Goal: Information Seeking & Learning: Learn about a topic

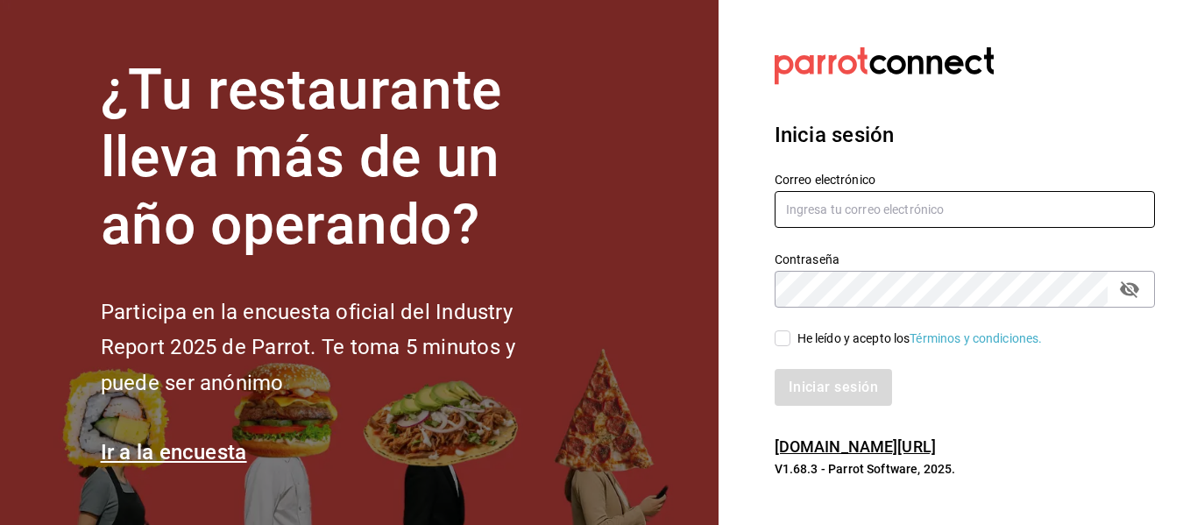
click at [812, 196] on input "text" at bounding box center [964, 209] width 380 height 37
type input "naomicorrea05@gmail.com"
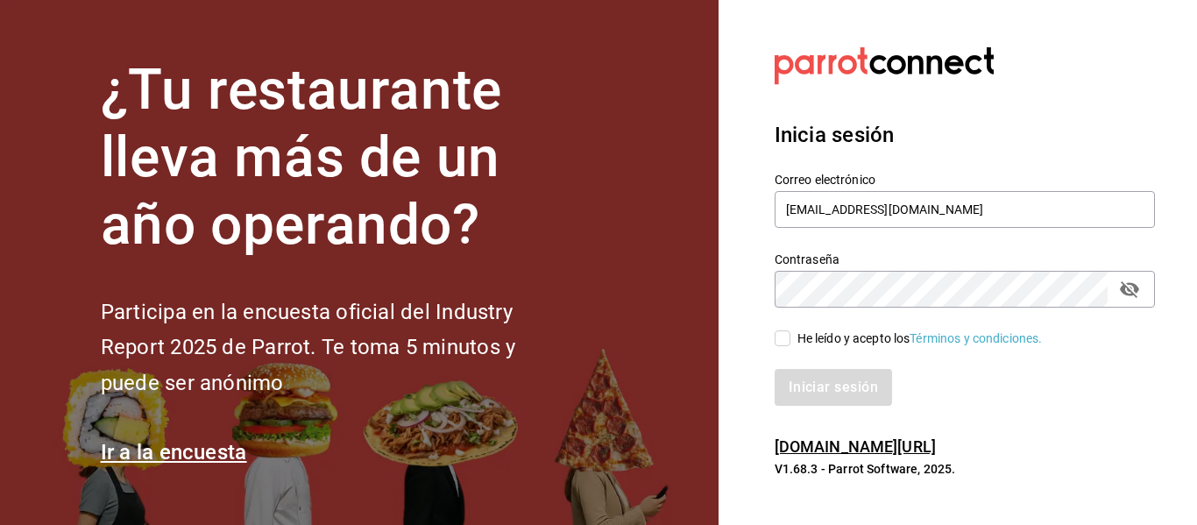
click at [1133, 287] on icon "passwordField" at bounding box center [1129, 289] width 21 height 21
click at [789, 342] on label "He leído y acepto los Términos y condiciones." at bounding box center [908, 338] width 268 height 18
click at [789, 342] on input "He leído y acepto los Términos y condiciones." at bounding box center [782, 338] width 16 height 16
checkbox input "true"
click at [798, 380] on button "Iniciar sesión" at bounding box center [833, 387] width 119 height 37
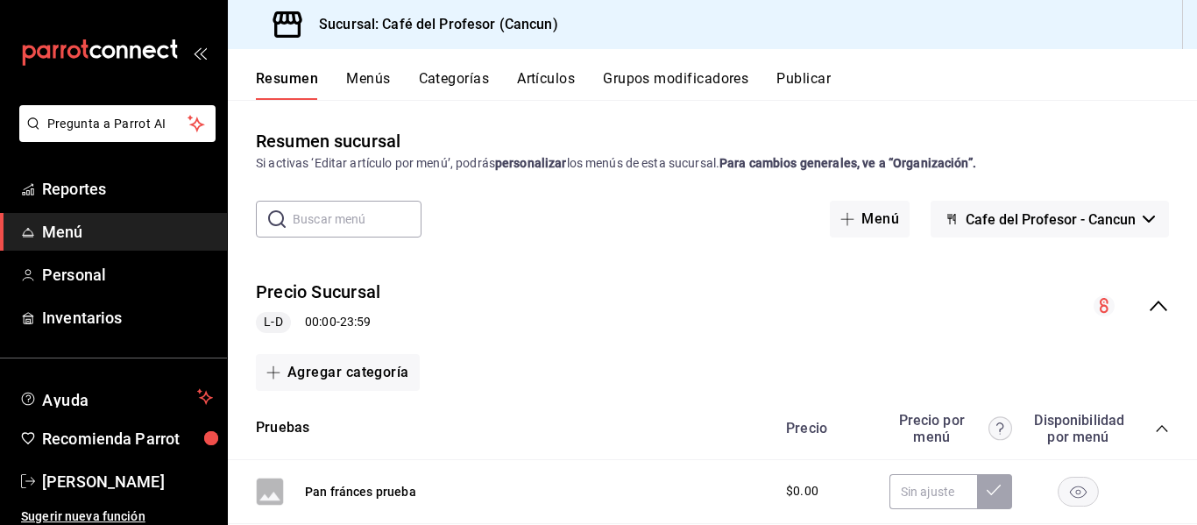
click at [1004, 428] on div "Precio Precio por menú Disponibilidad por menú" at bounding box center [968, 428] width 400 height 33
click at [379, 81] on button "Menús" at bounding box center [368, 85] width 44 height 30
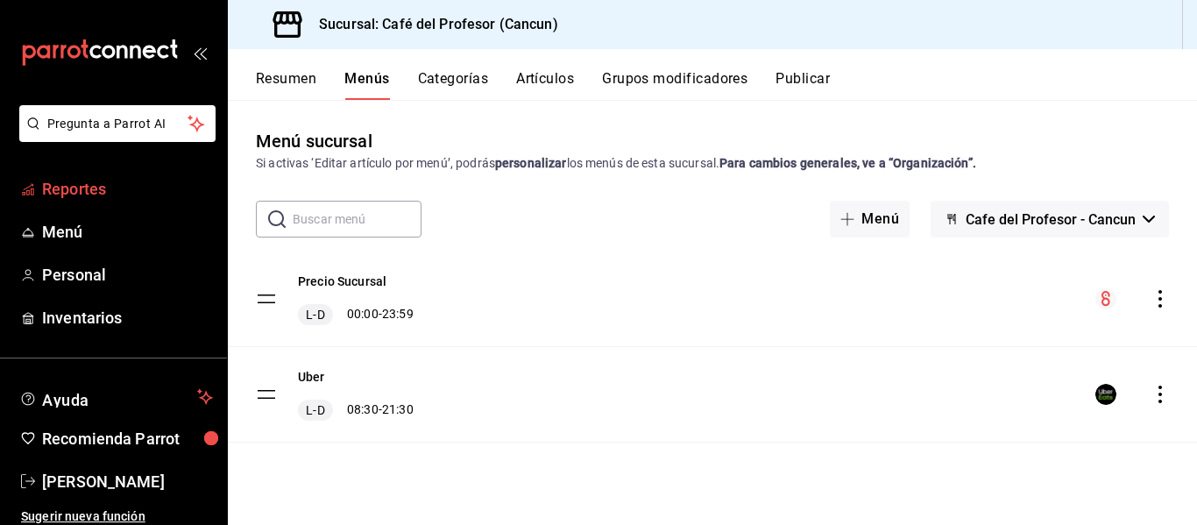
click at [95, 187] on span "Reportes" at bounding box center [127, 189] width 171 height 24
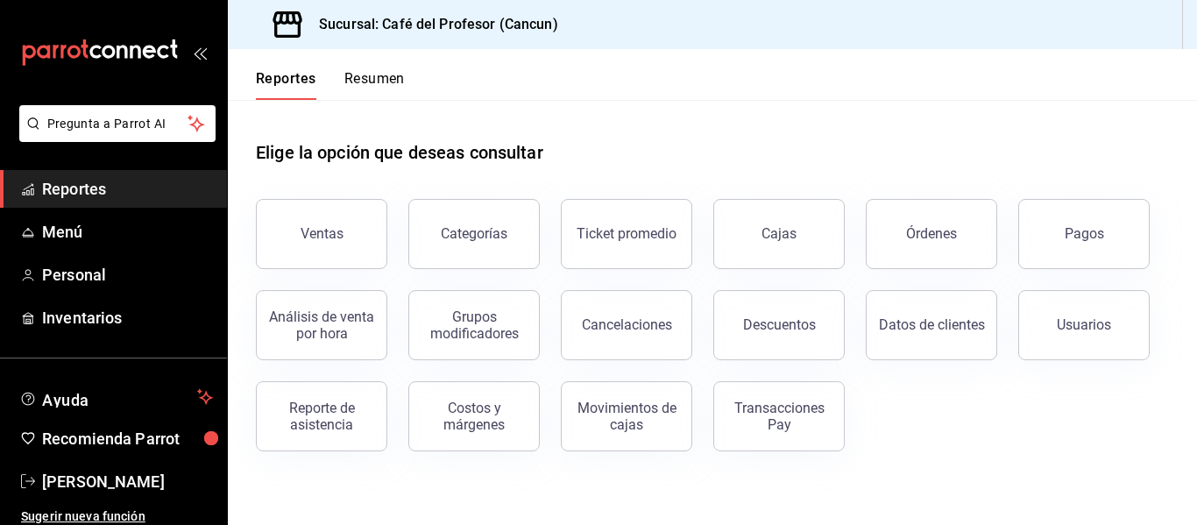
click at [363, 258] on button "Ventas" at bounding box center [321, 234] width 131 height 70
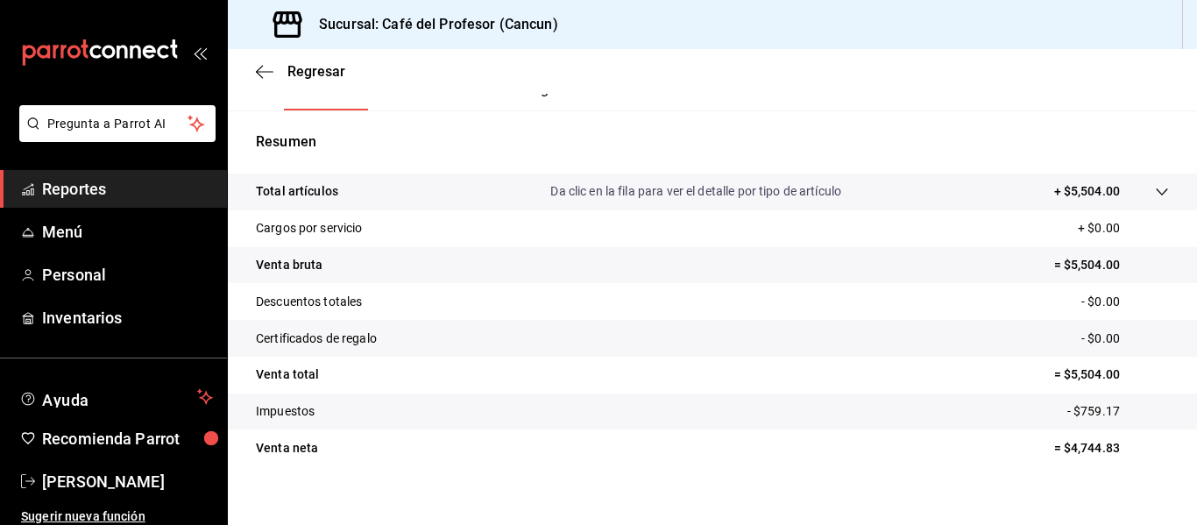
scroll to position [300, 0]
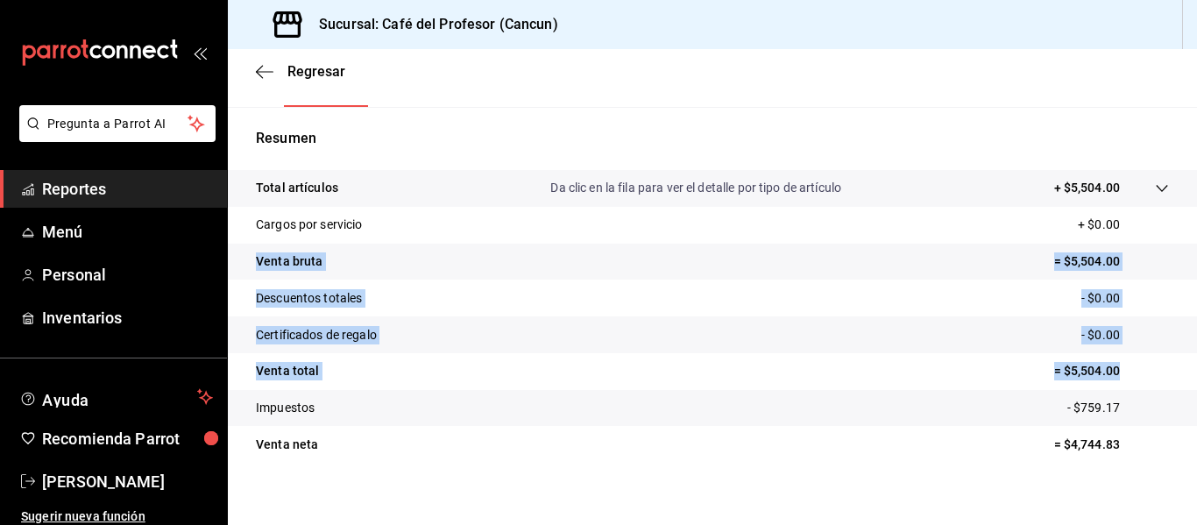
drag, startPoint x: 1162, startPoint y: 362, endPoint x: 1174, endPoint y: 280, distance: 82.4
click at [1183, 212] on tbody "Total artículos Da clic en la fila para ver el detalle por tipo de artículo + $…" at bounding box center [712, 316] width 969 height 293
click at [854, 300] on tr "Descuentos totales - $0.00" at bounding box center [712, 297] width 969 height 37
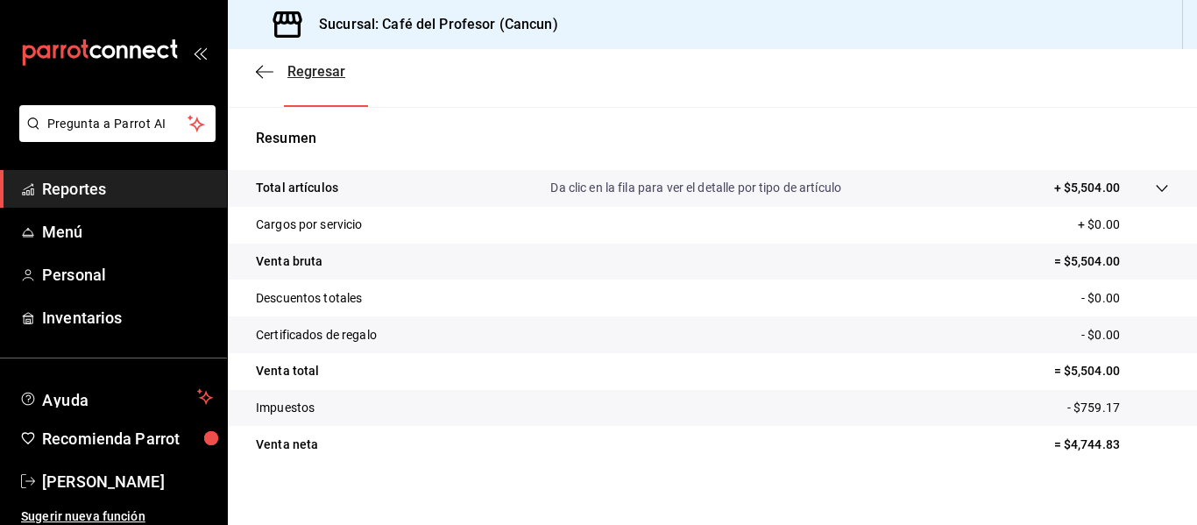
click at [326, 75] on span "Regresar" at bounding box center [316, 71] width 58 height 17
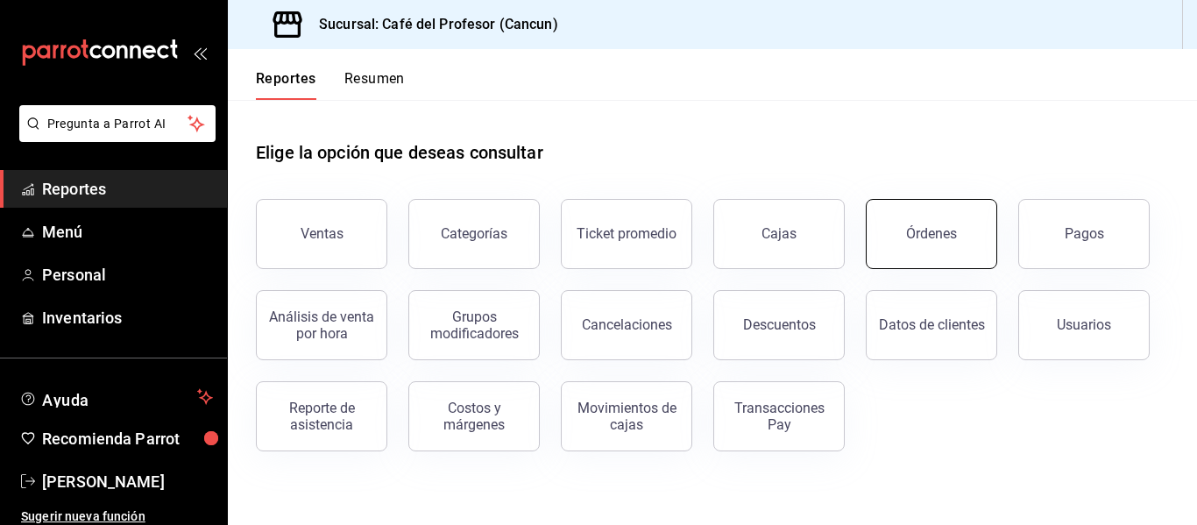
click at [908, 211] on button "Órdenes" at bounding box center [931, 234] width 131 height 70
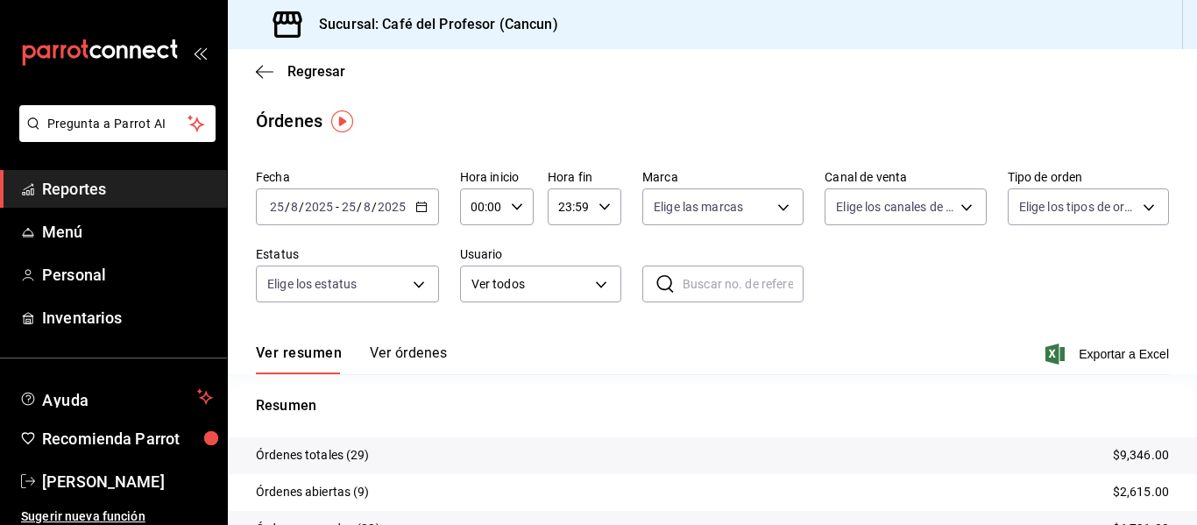
click at [411, 203] on div "[DATE] [DATE] - [DATE] [DATE]" at bounding box center [347, 206] width 183 height 37
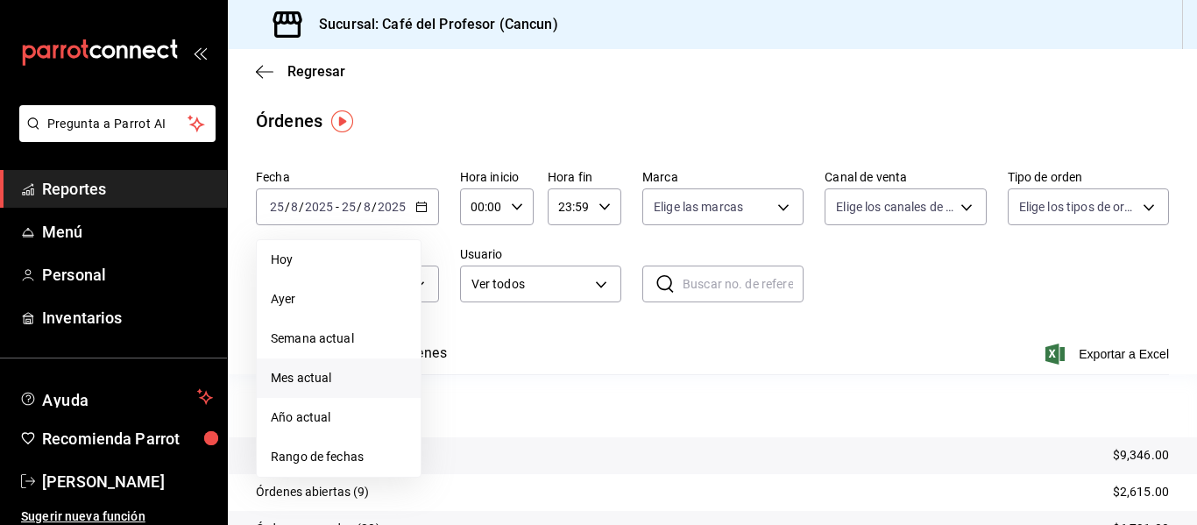
click at [342, 385] on span "Mes actual" at bounding box center [339, 378] width 136 height 18
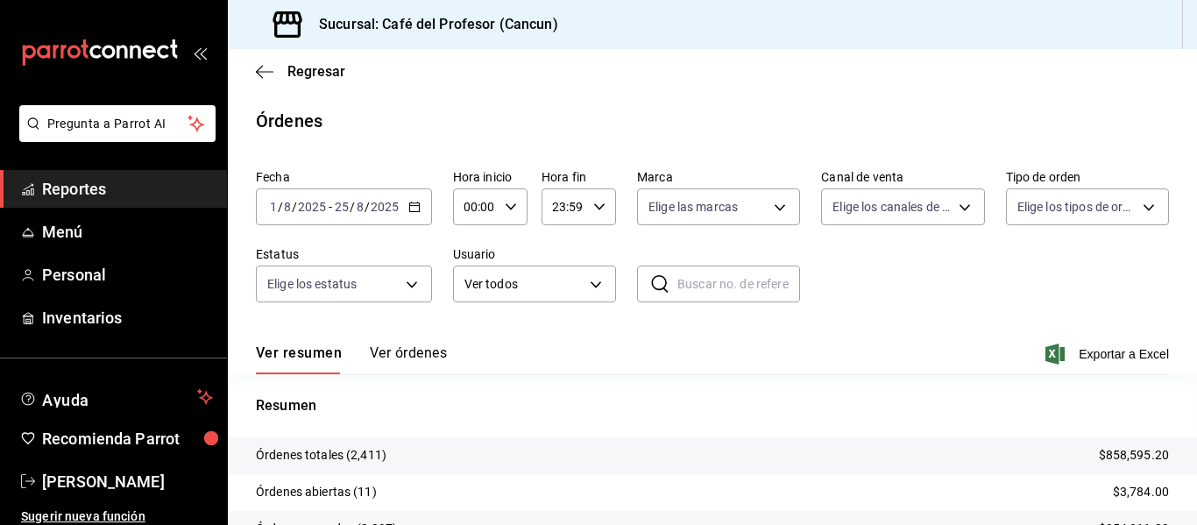
scroll to position [163, 0]
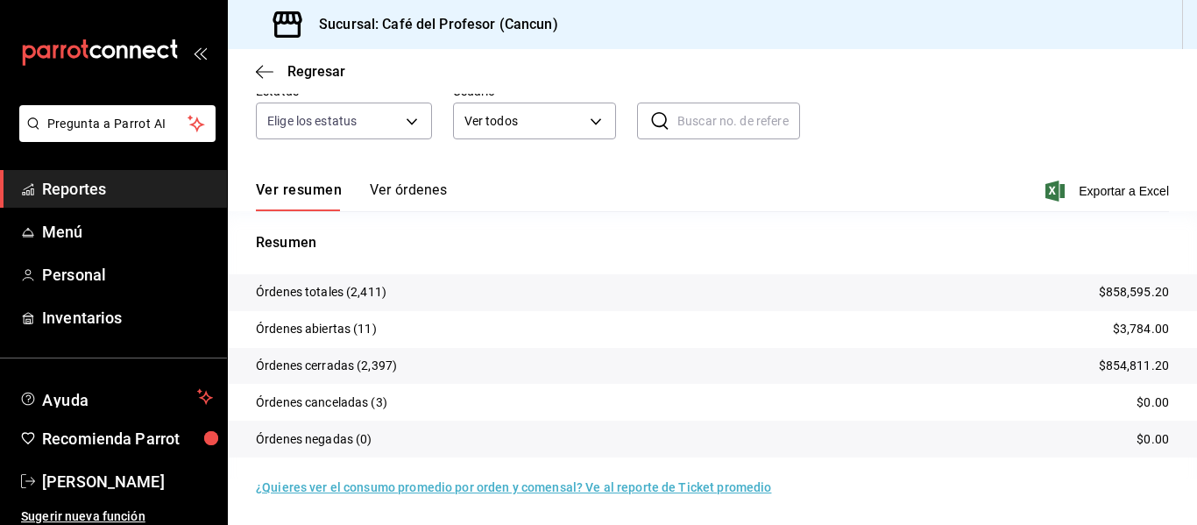
click at [1172, 371] on tr "Órdenes cerradas (2,397) $854,811.20" at bounding box center [712, 366] width 969 height 37
drag, startPoint x: 1172, startPoint y: 371, endPoint x: 1152, endPoint y: 296, distance: 78.0
click at [1157, 435] on tbody "Órdenes totales (2,411) $858,595.20 Órdenes abiertas (11) $3,784.00 Órdenes cer…" at bounding box center [712, 365] width 969 height 183
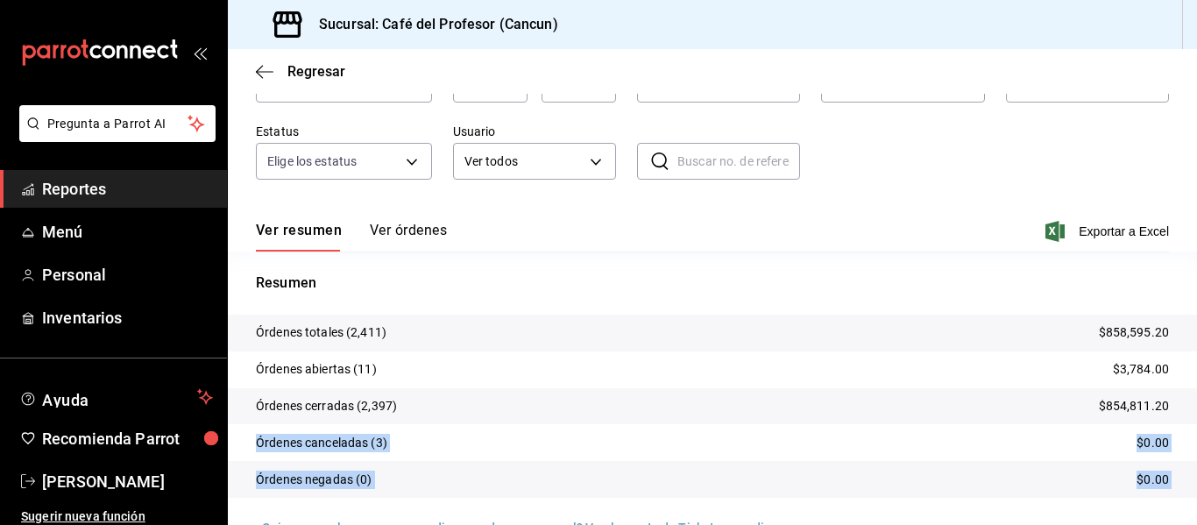
scroll to position [0, 0]
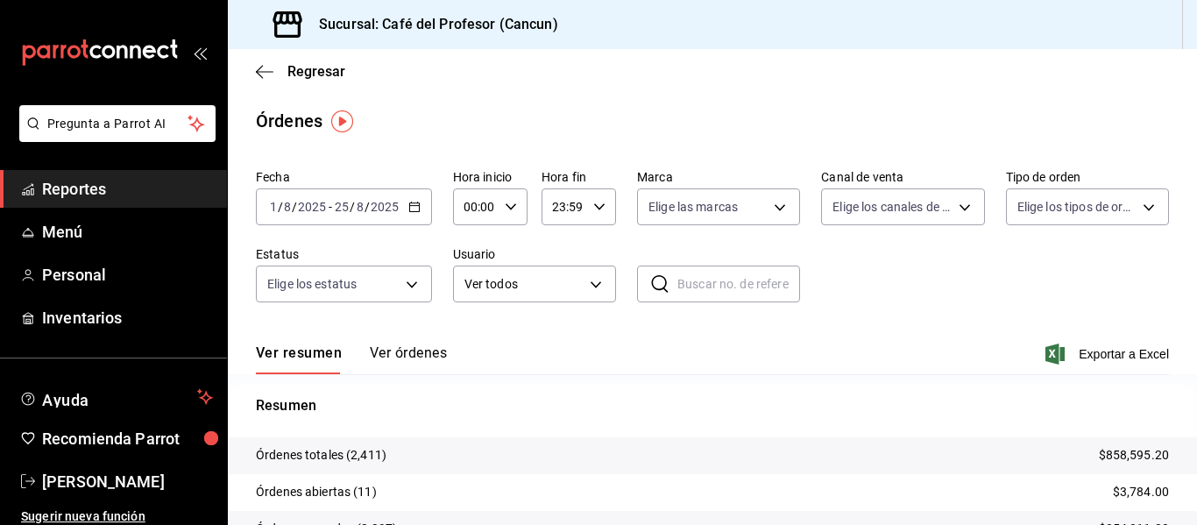
click at [397, 350] on button "Ver órdenes" at bounding box center [408, 359] width 77 height 30
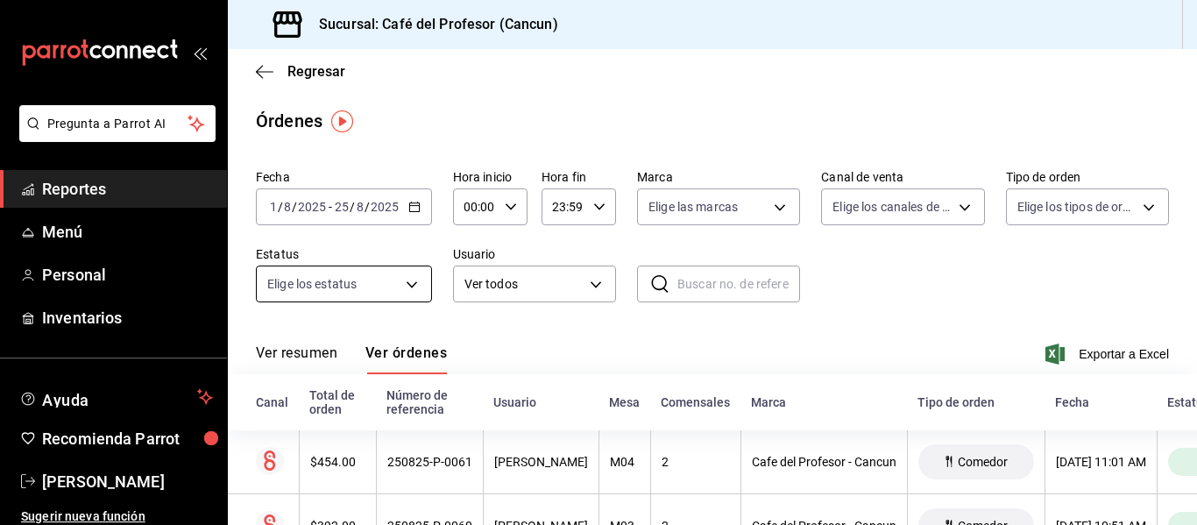
click at [395, 266] on body "Pregunta a Parrot AI Reportes Menú Personal Inventarios Ayuda Recomienda Parrot…" at bounding box center [598, 262] width 1197 height 525
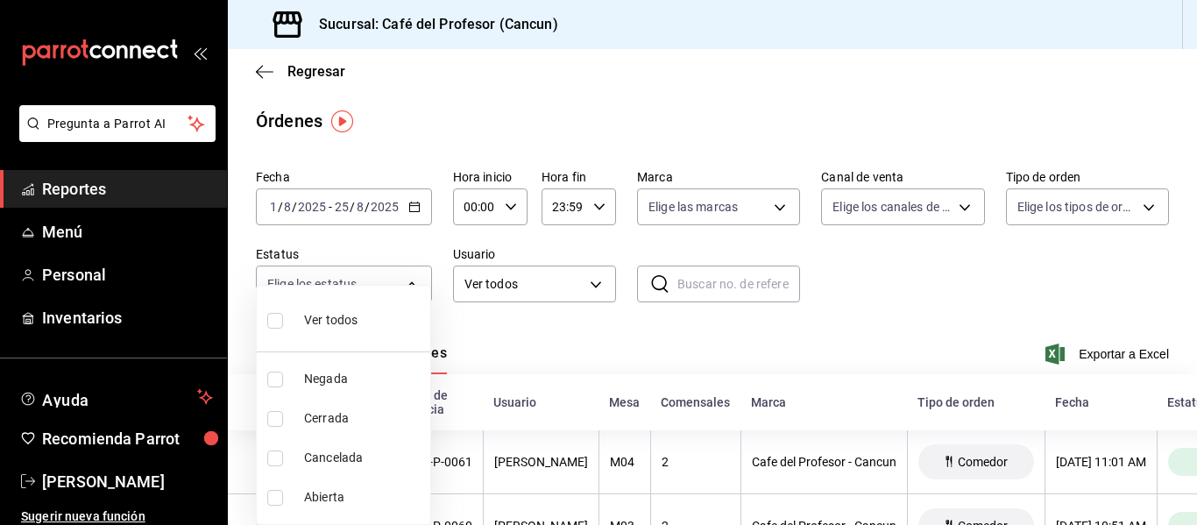
click at [395, 277] on div at bounding box center [598, 262] width 1197 height 525
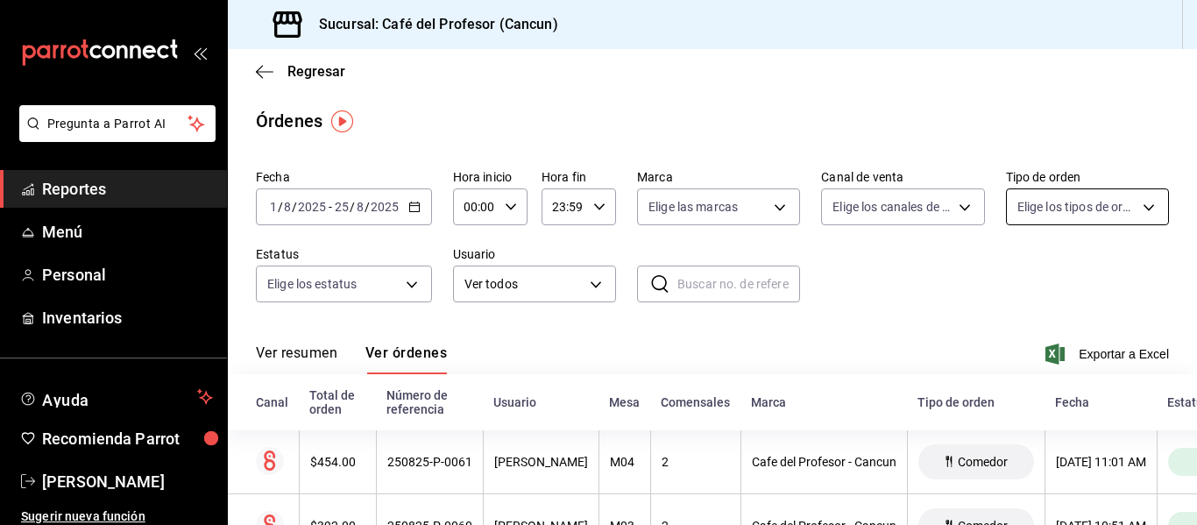
click at [1047, 199] on body "Pregunta a Parrot AI Reportes Menú Personal Inventarios Ayuda Recomienda Parrot…" at bounding box center [598, 262] width 1197 height 525
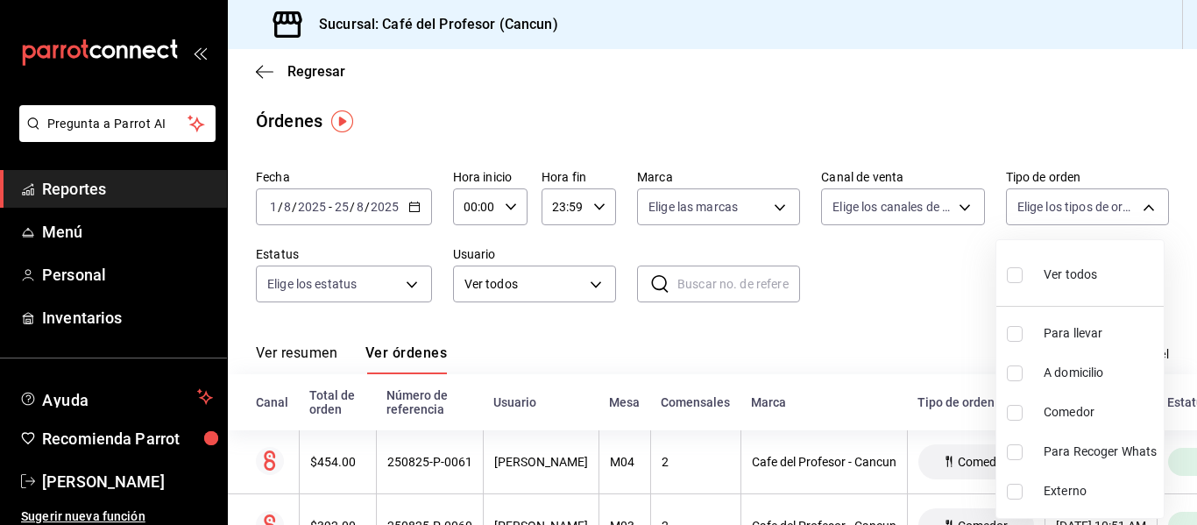
click at [935, 258] on div at bounding box center [598, 262] width 1197 height 525
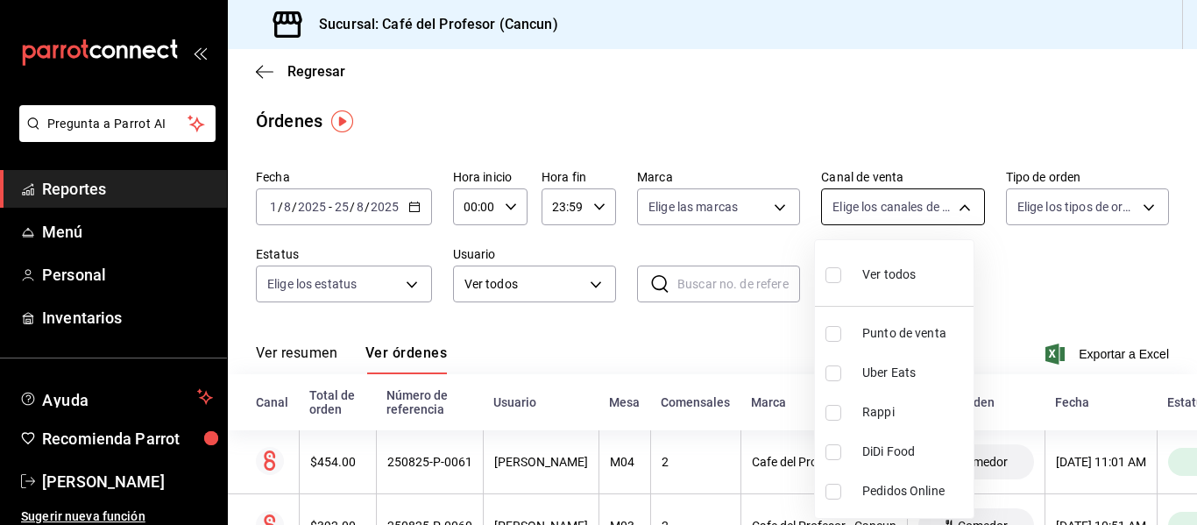
click at [914, 202] on body "Pregunta a Parrot AI Reportes Menú Personal Inventarios Ayuda Recomienda Parrot…" at bounding box center [598, 262] width 1197 height 525
click at [914, 202] on div at bounding box center [598, 262] width 1197 height 525
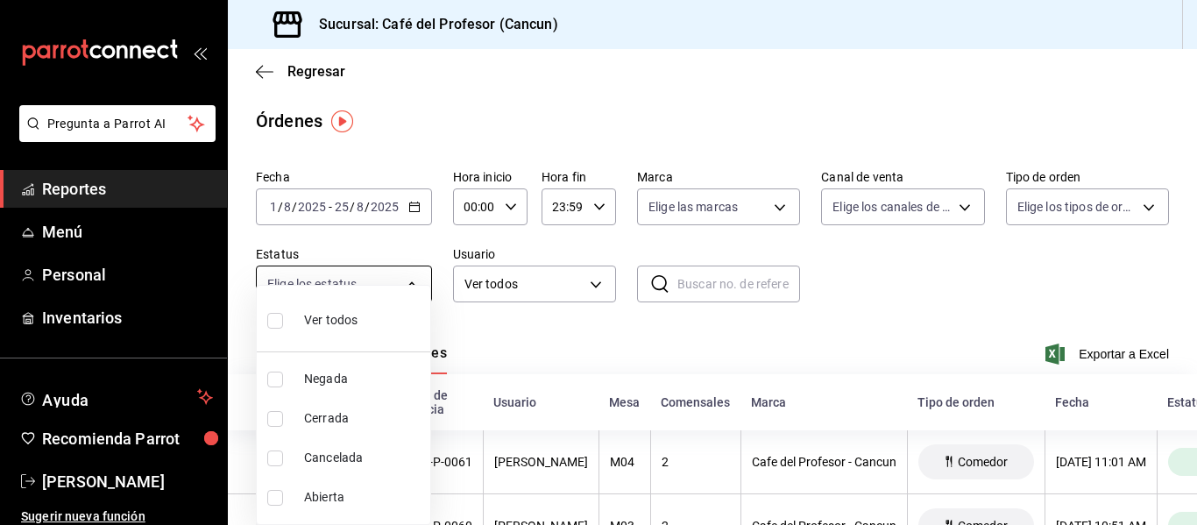
click at [354, 293] on body "Pregunta a Parrot AI Reportes Menú Personal Inventarios Ayuda Recomienda Parrot…" at bounding box center [598, 262] width 1197 height 525
click at [300, 61] on div at bounding box center [598, 262] width 1197 height 525
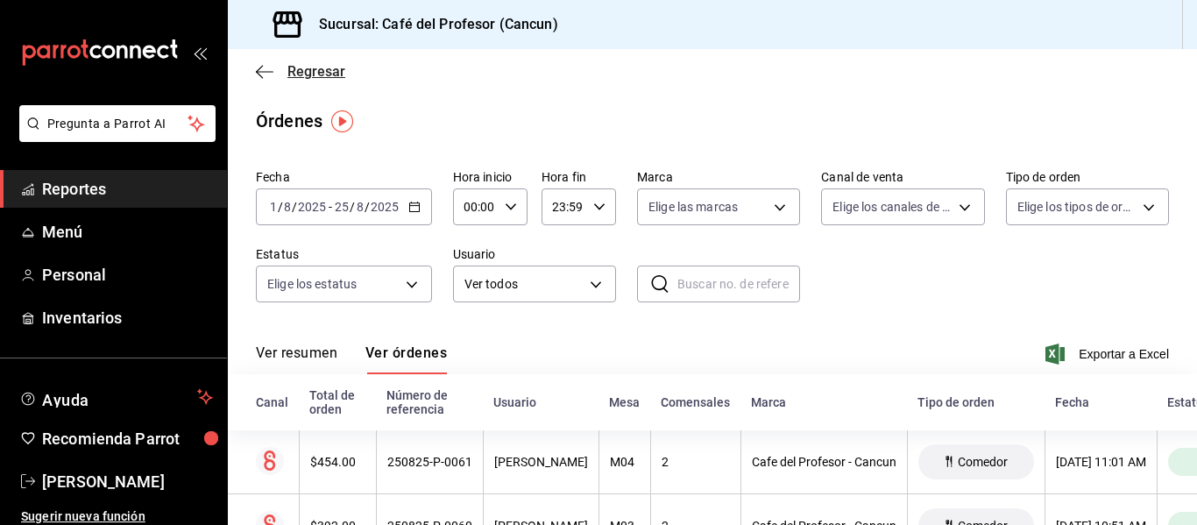
click at [298, 75] on span "Regresar" at bounding box center [316, 71] width 58 height 17
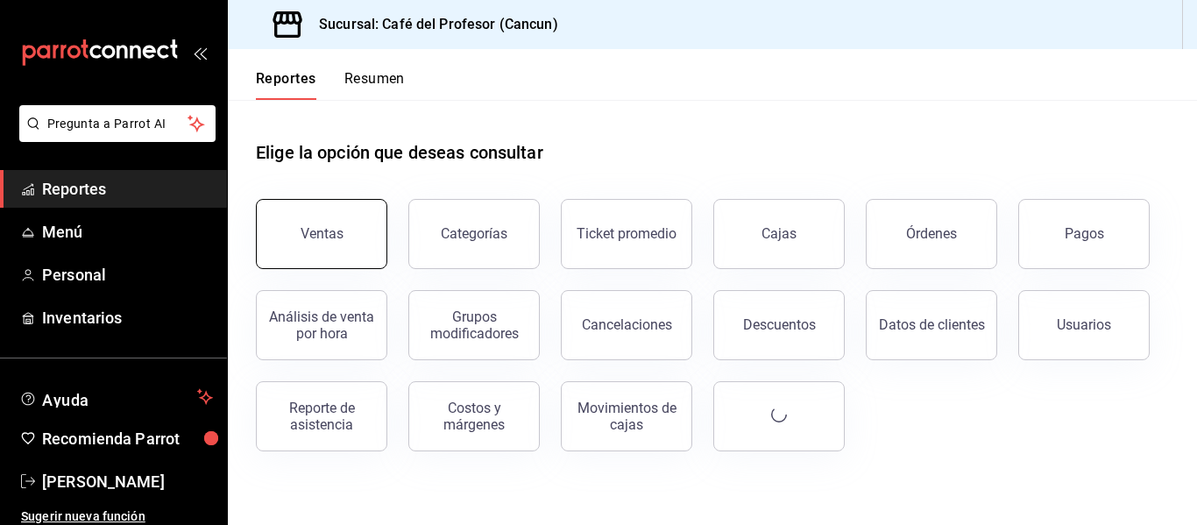
click at [329, 235] on div "Ventas" at bounding box center [321, 233] width 43 height 17
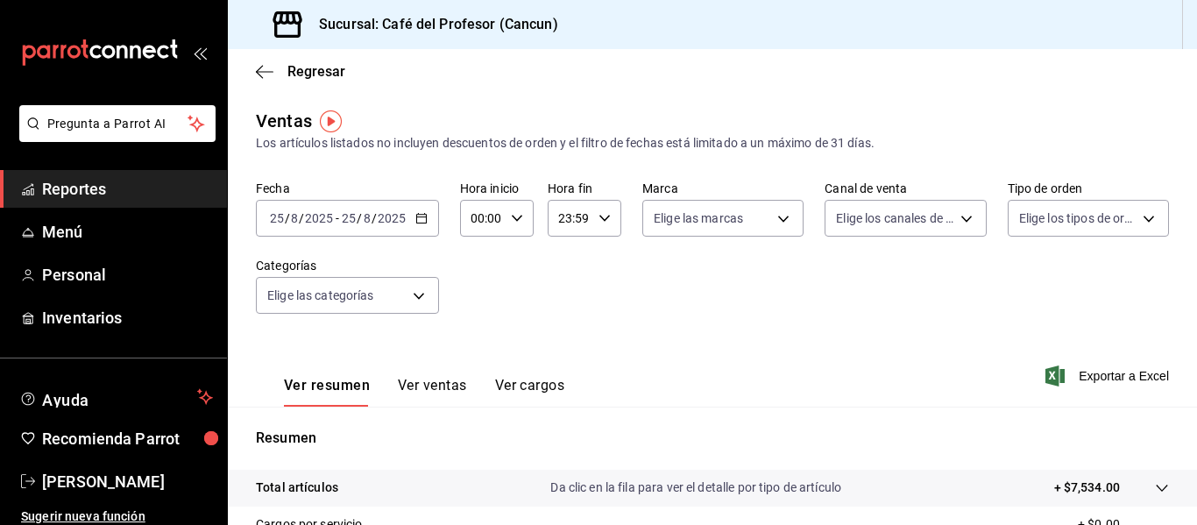
click at [406, 206] on div "[DATE] [DATE] - [DATE] [DATE]" at bounding box center [347, 218] width 183 height 37
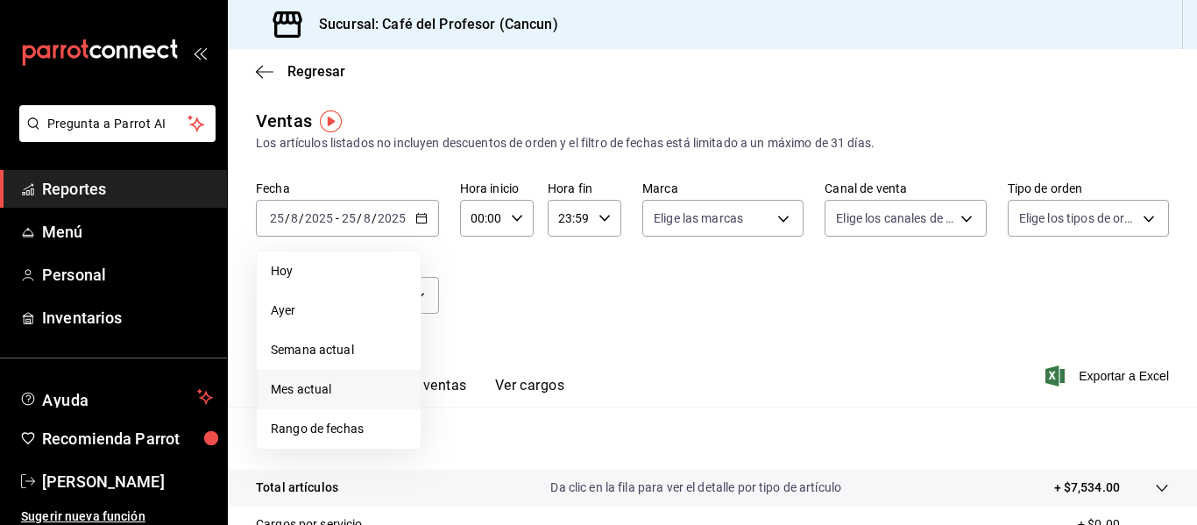
click at [313, 389] on span "Mes actual" at bounding box center [339, 389] width 136 height 18
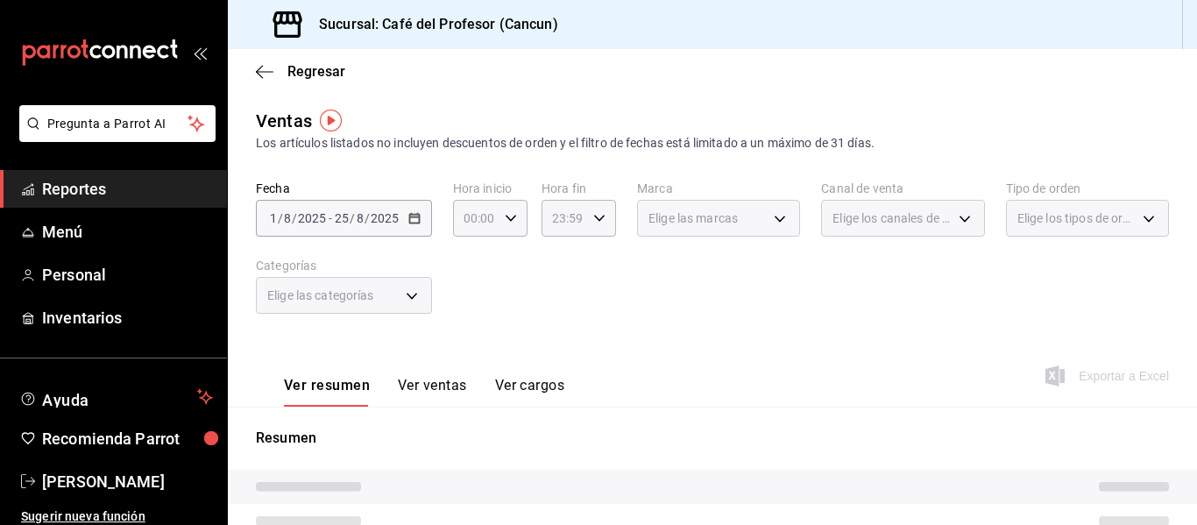
scroll to position [35, 0]
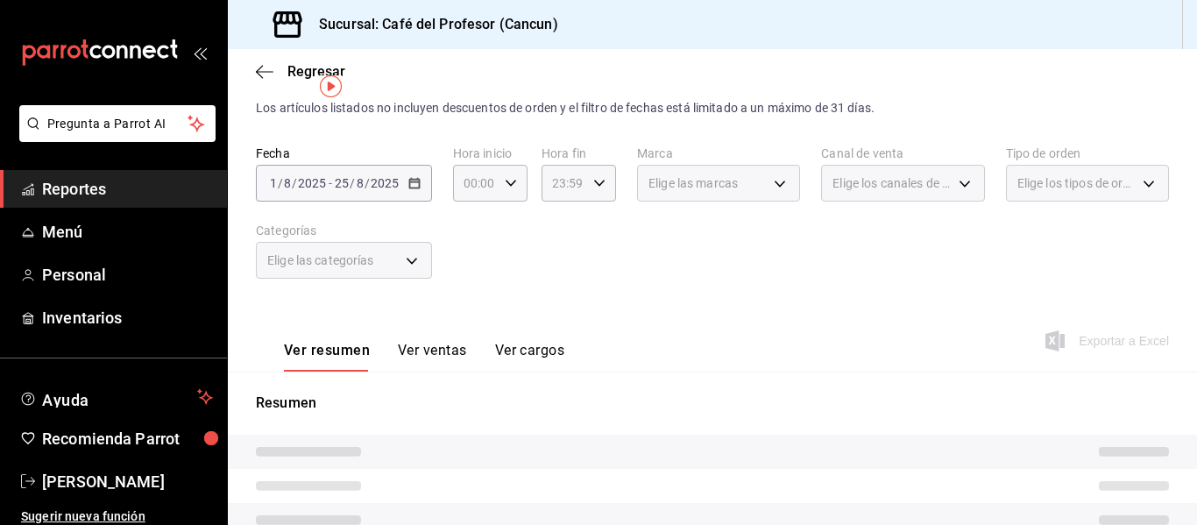
click at [647, 212] on div "Fecha [DATE] [DATE] - [DATE] [DATE] Hora inicio 00:00 Hora inicio Hora fin 23:5…" at bounding box center [712, 222] width 913 height 154
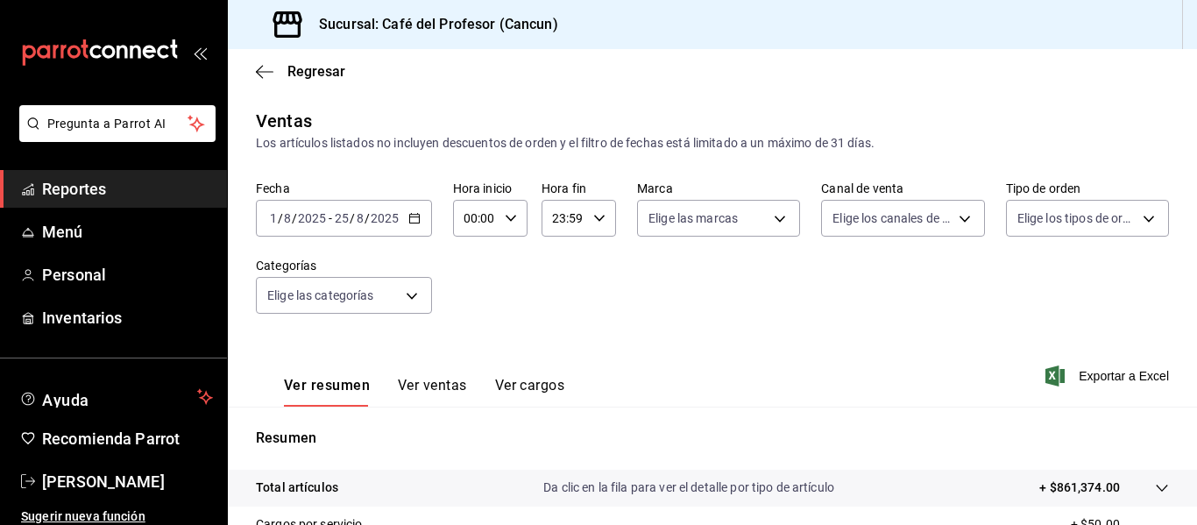
click at [426, 392] on button "Ver ventas" at bounding box center [432, 392] width 69 height 30
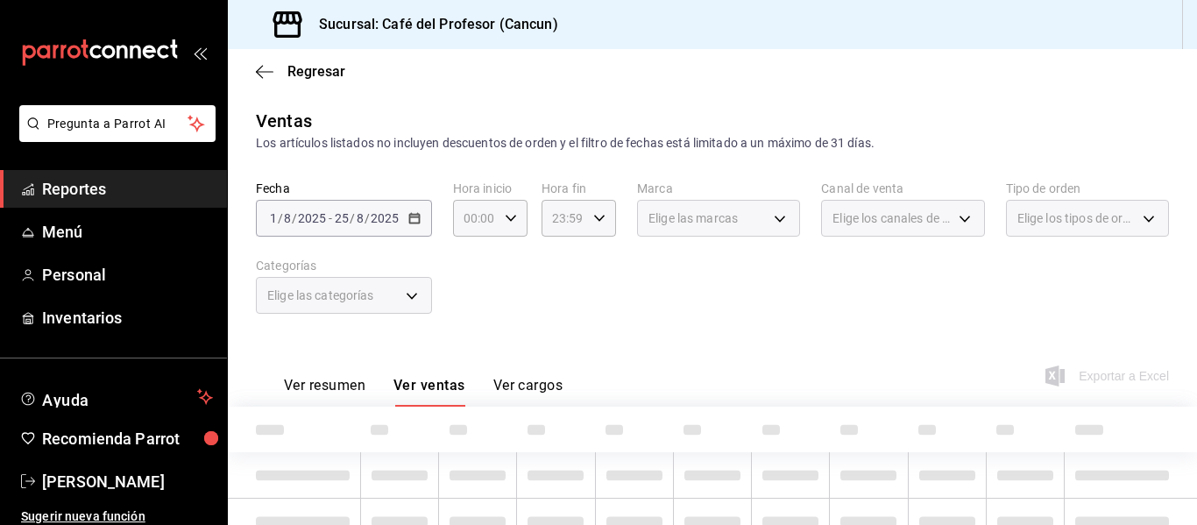
scroll to position [123, 0]
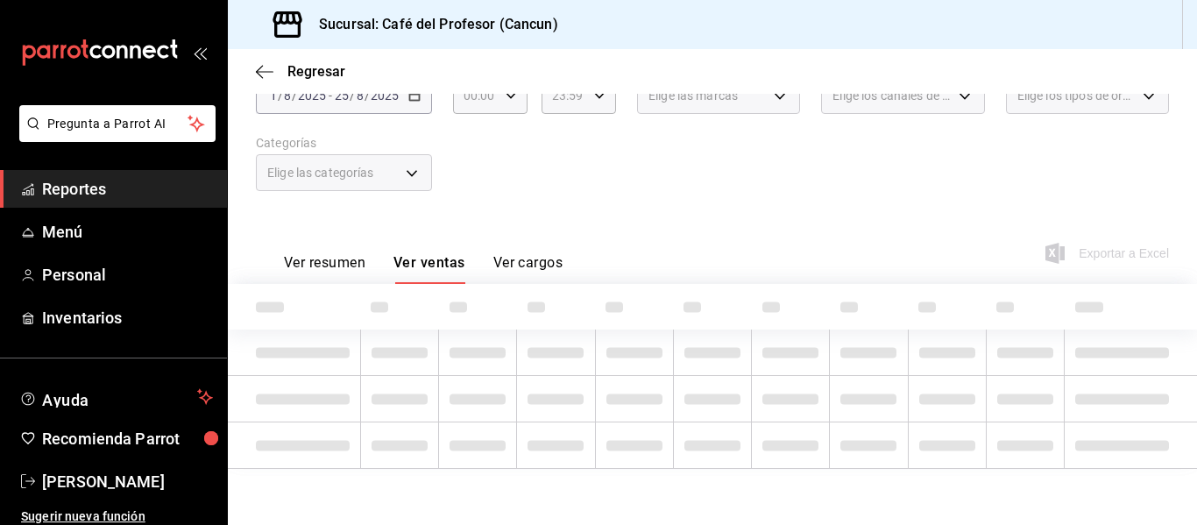
click at [951, 165] on div "Fecha [DATE] [DATE] - [DATE] [DATE] Hora inicio 00:00 Hora inicio Hora fin 23:5…" at bounding box center [712, 135] width 913 height 154
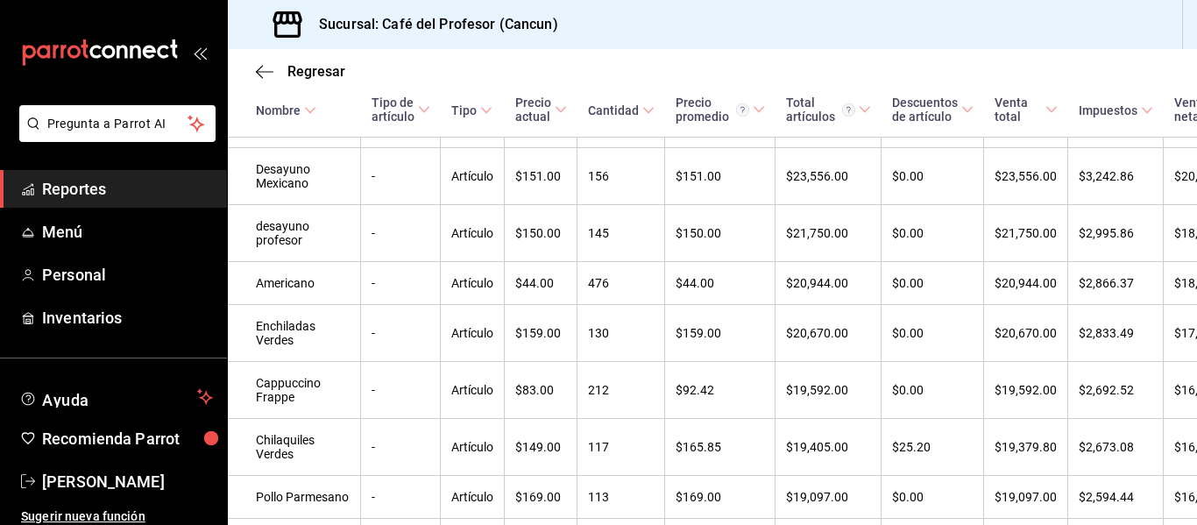
scroll to position [0, 0]
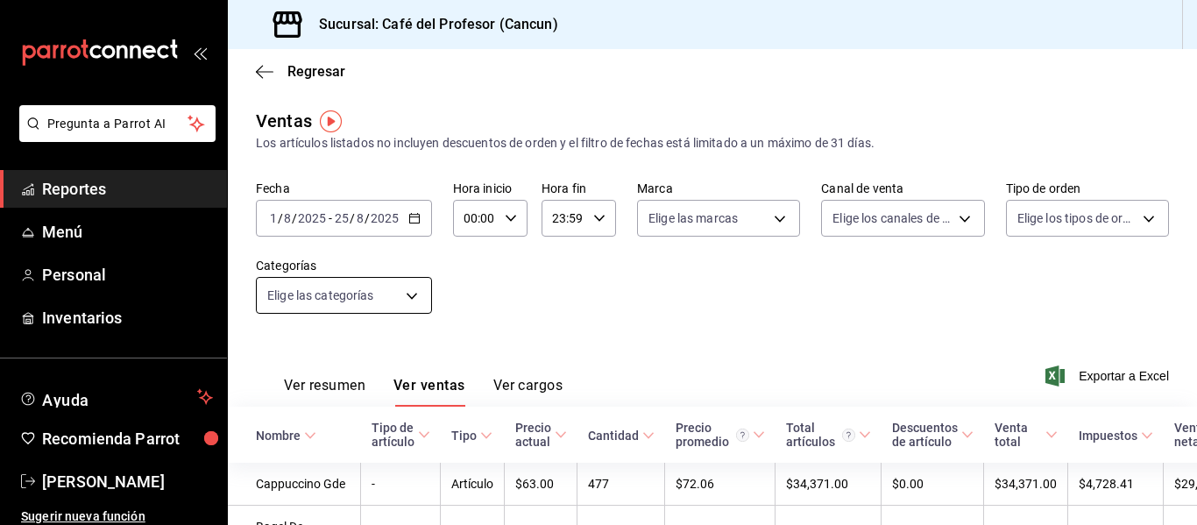
click at [399, 286] on body "Pregunta a Parrot AI Reportes Menú Personal Inventarios Ayuda Recomienda Parrot…" at bounding box center [598, 262] width 1197 height 525
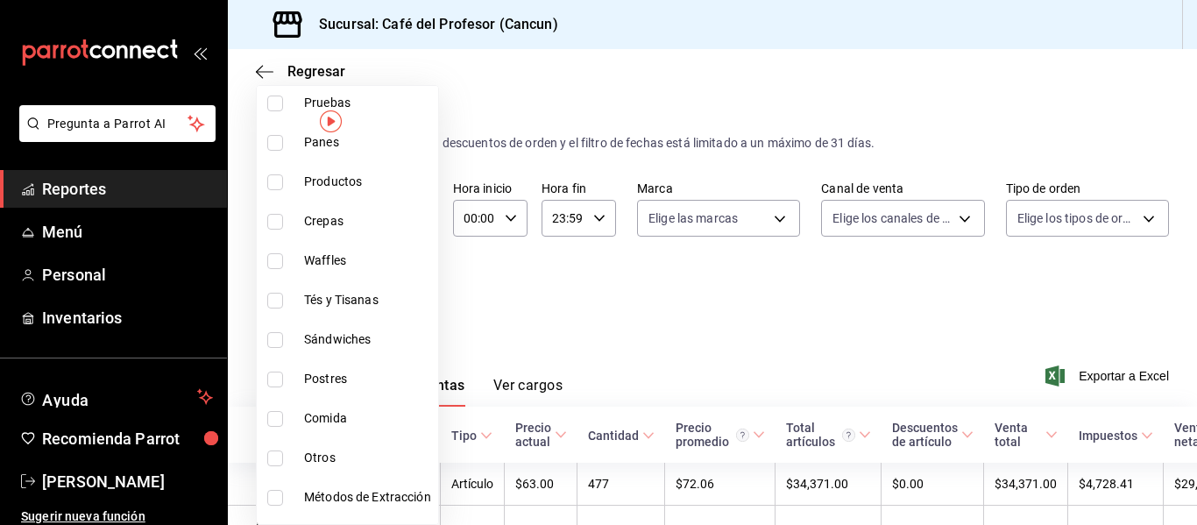
scroll to position [93, 0]
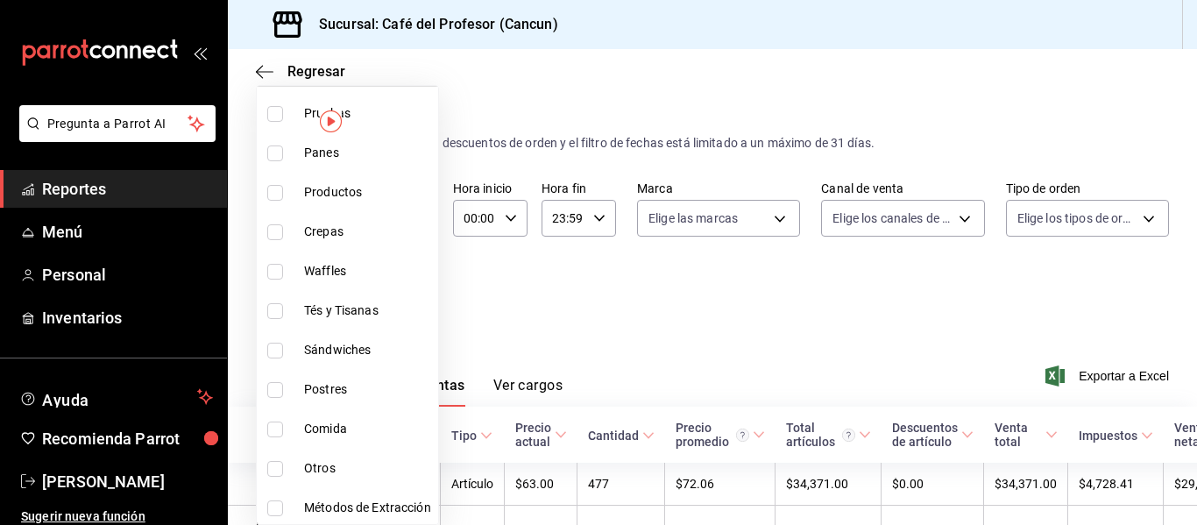
click at [404, 308] on span "Tés y Tisanas" at bounding box center [367, 310] width 127 height 18
type input "d428e84a-2dbc-407d-b3b9-3c407c3acab0"
drag, startPoint x: 406, startPoint y: 269, endPoint x: 445, endPoint y: 170, distance: 106.2
click at [439, 170] on div "Ver todas Sin categoría Pruebas Panes Productos Crepas Waffles Tés y Tisanas Sá…" at bounding box center [347, 305] width 183 height 440
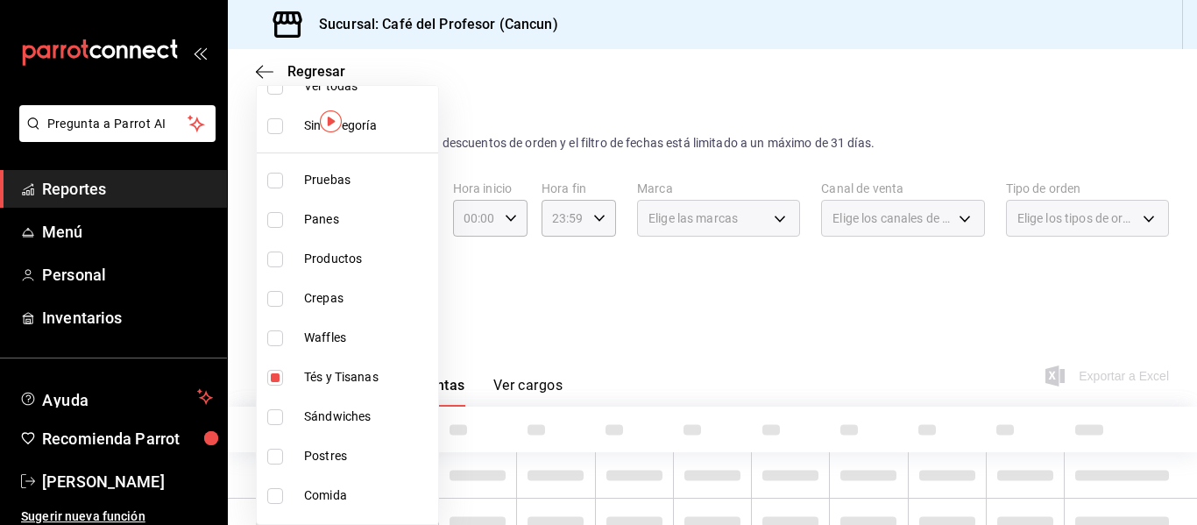
scroll to position [18, 0]
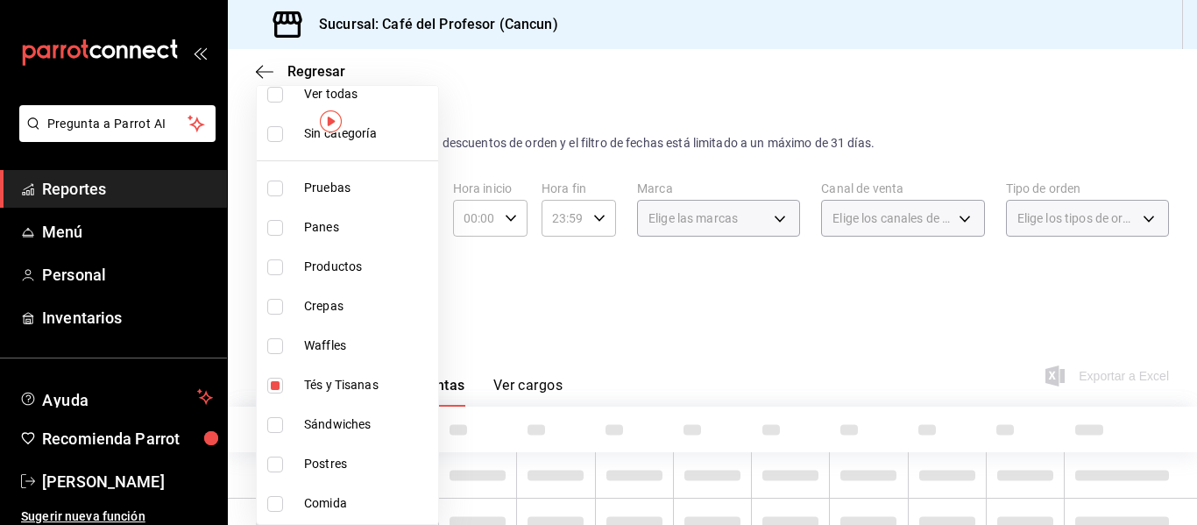
click at [275, 385] on input "checkbox" at bounding box center [275, 386] width 16 height 16
checkbox input "false"
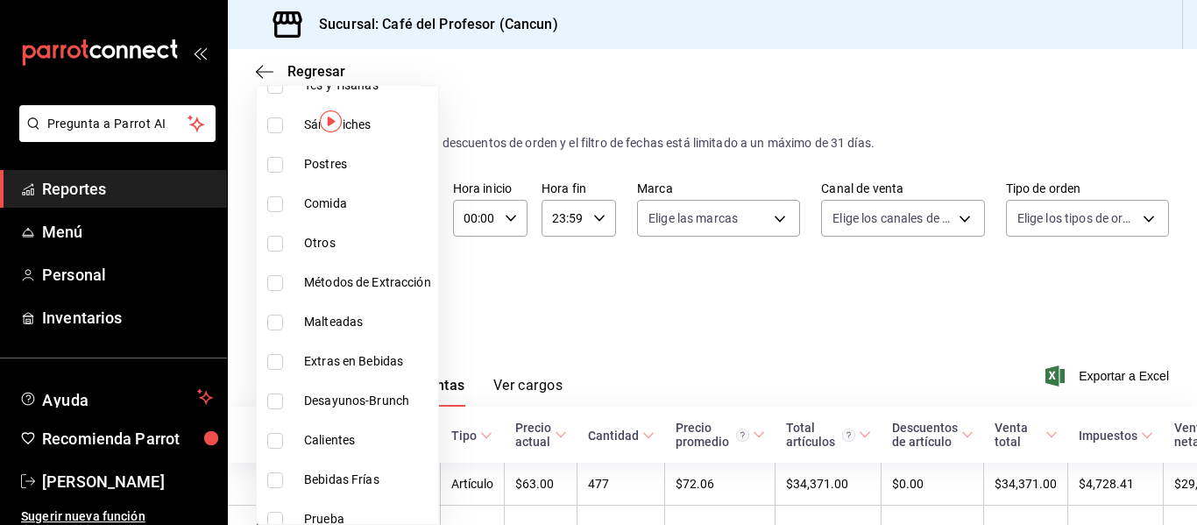
scroll to position [333, 0]
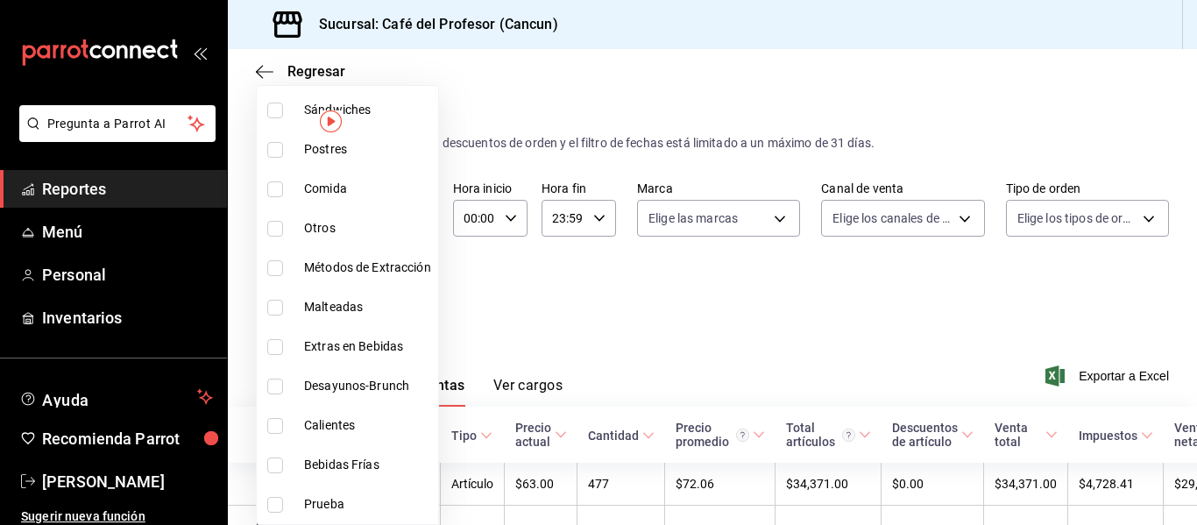
click at [270, 474] on li "Bebidas Frías" at bounding box center [347, 464] width 181 height 39
type input "6eaa52f4-524a-4211-a8d2-899f64582c7d"
checkbox input "true"
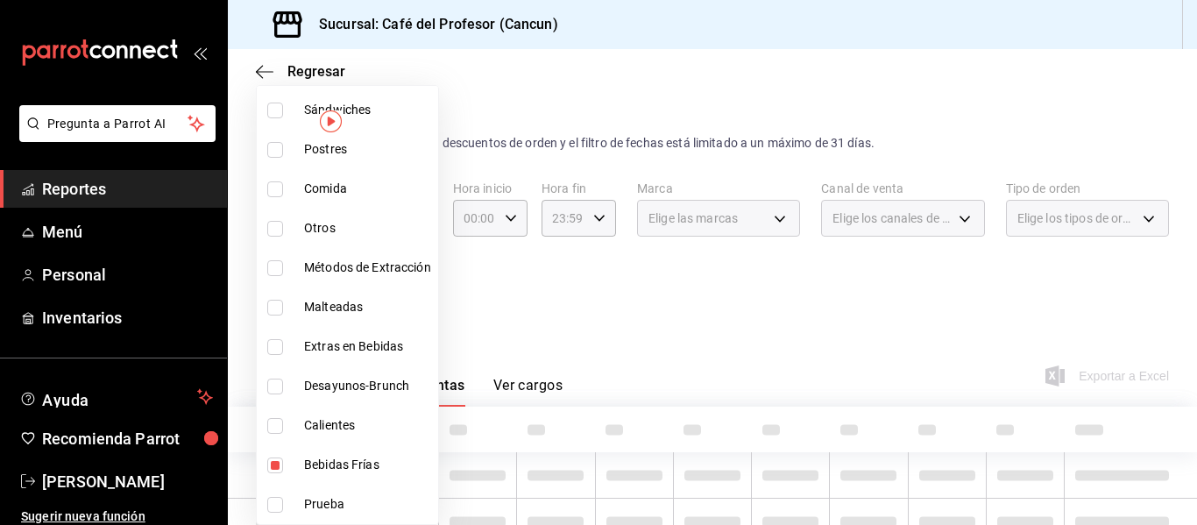
click at [509, 357] on div at bounding box center [598, 262] width 1197 height 525
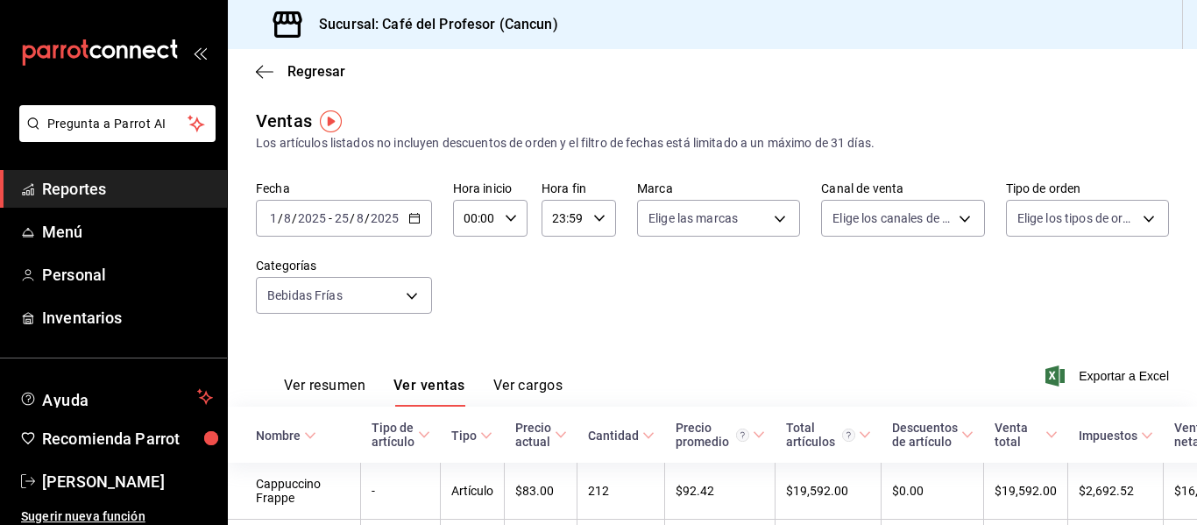
click at [368, 231] on div "2025-08-01 1 / 8 / 2025 - 2025-08-25 25 / 8 / 2025" at bounding box center [344, 218] width 176 height 37
click at [456, 278] on div "Fecha 2025-08-01 1 / 8 / 2025 - 2025-08-25 25 / 8 / 2025 Hora inicio 00:00 Hora…" at bounding box center [712, 257] width 913 height 154
click at [415, 216] on icon "button" at bounding box center [414, 218] width 12 height 12
click at [526, 345] on div "Ver resumen Ver ventas Ver cargos Exportar a Excel" at bounding box center [712, 371] width 969 height 72
click at [323, 337] on div "Ver resumen Ver ventas Ver cargos Exportar a Excel" at bounding box center [712, 371] width 969 height 72
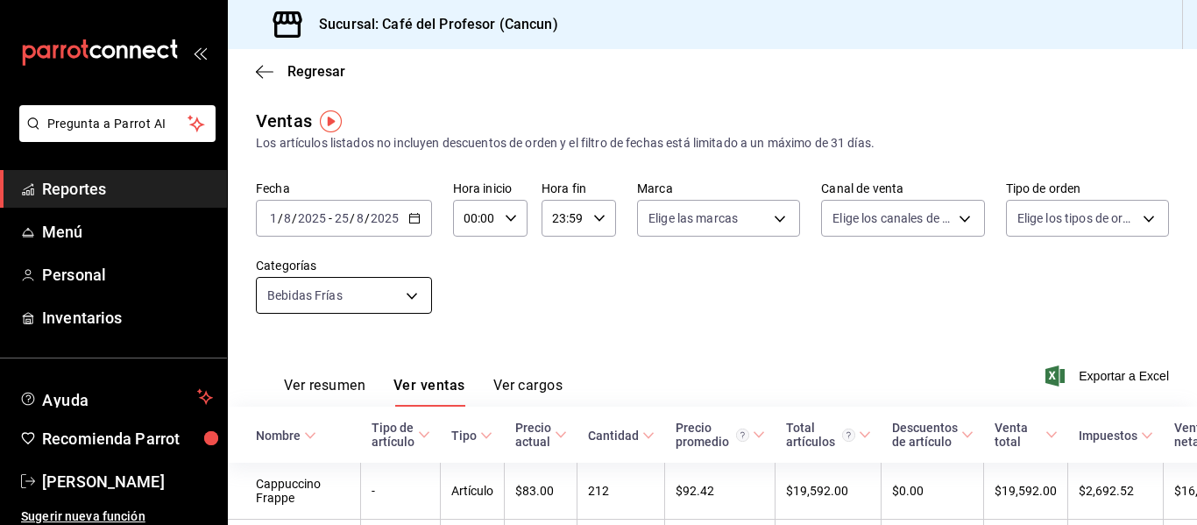
click at [340, 309] on body "Pregunta a Parrot AI Reportes Menú Personal Inventarios Ayuda Recomienda Parrot…" at bounding box center [598, 262] width 1197 height 525
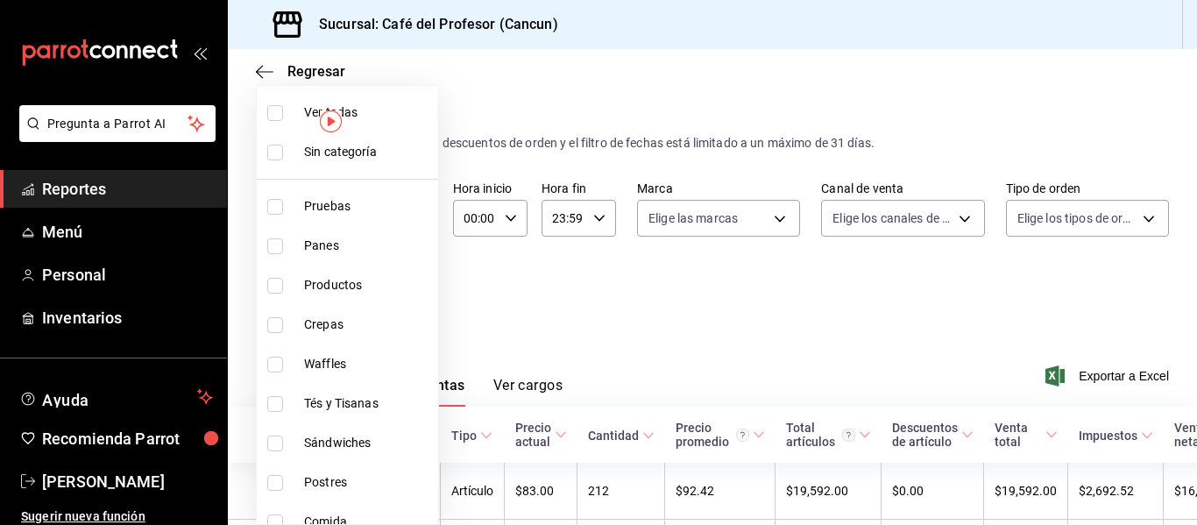
click at [331, 147] on span "Sin categoría" at bounding box center [367, 152] width 127 height 18
click at [268, 115] on input "checkbox" at bounding box center [275, 113] width 16 height 16
checkbox input "true"
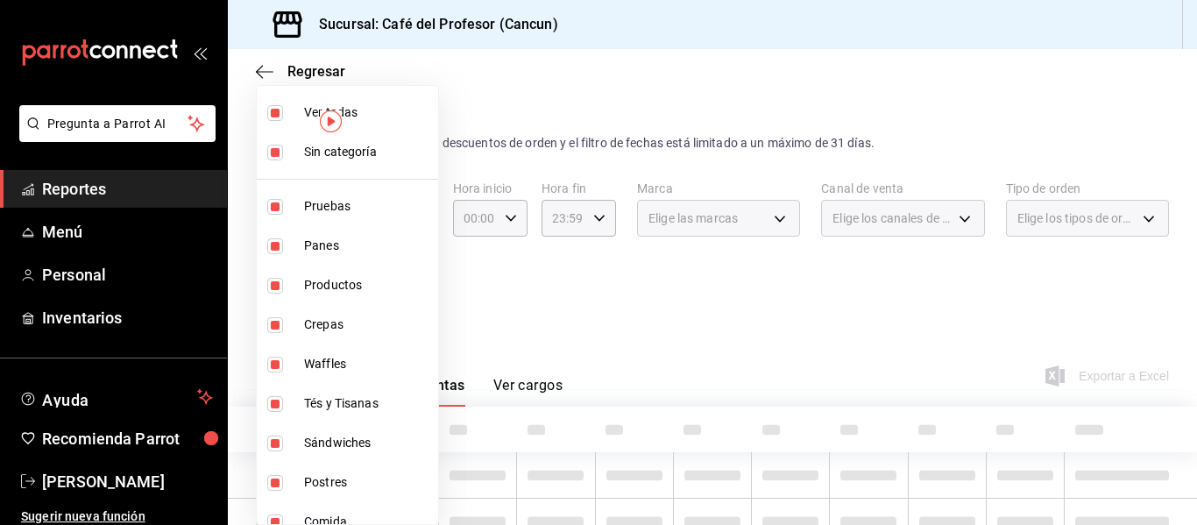
type input "6914d4d7-e8a1-419b-ae6f-75b77527da8c,ea0836e2-bfd0-459c-897e-73978e21b2e2,45dd8…"
checkbox input "true"
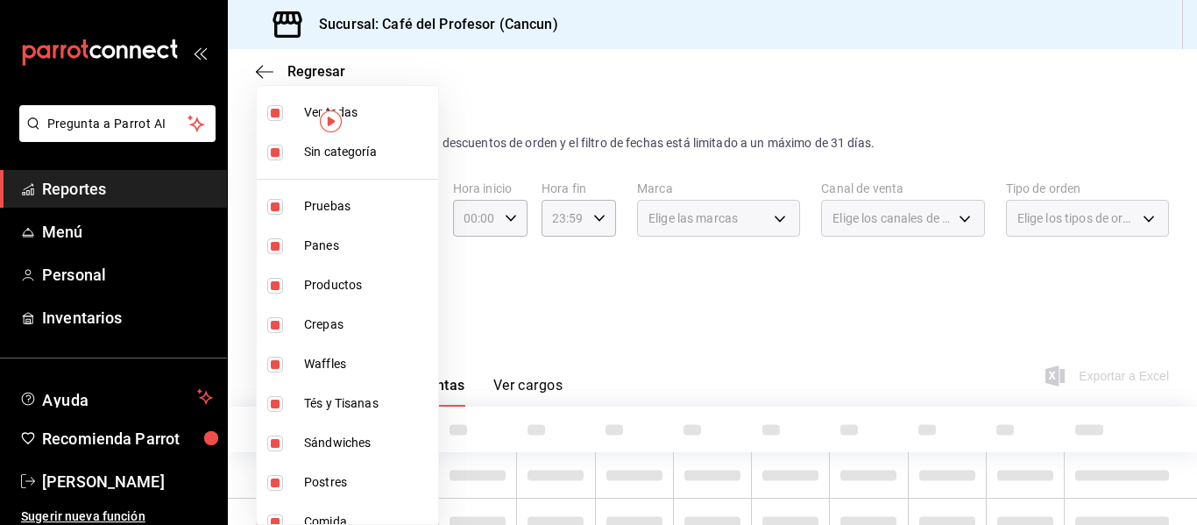
checkbox input "true"
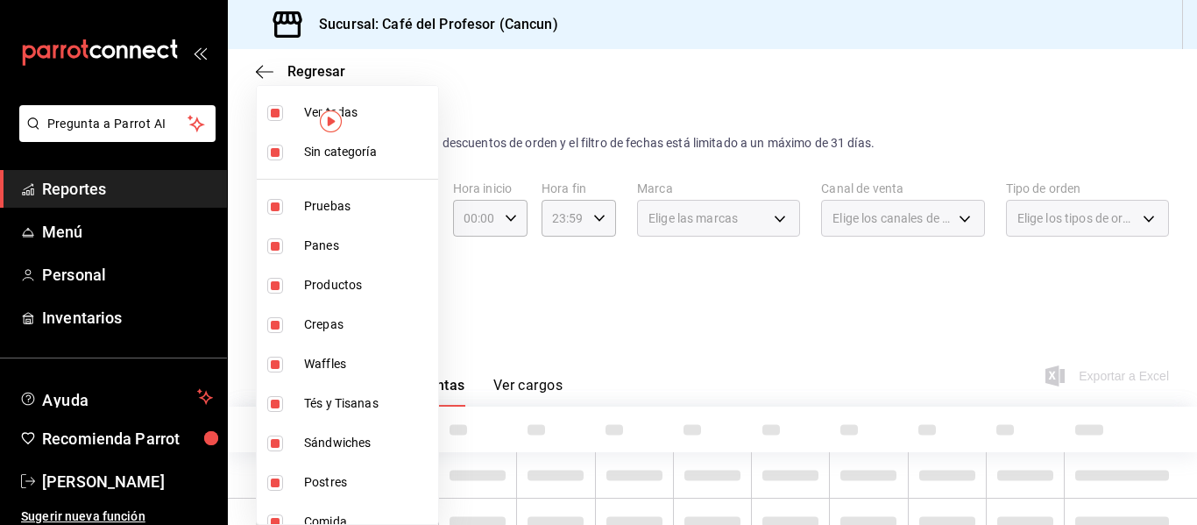
checkbox input "true"
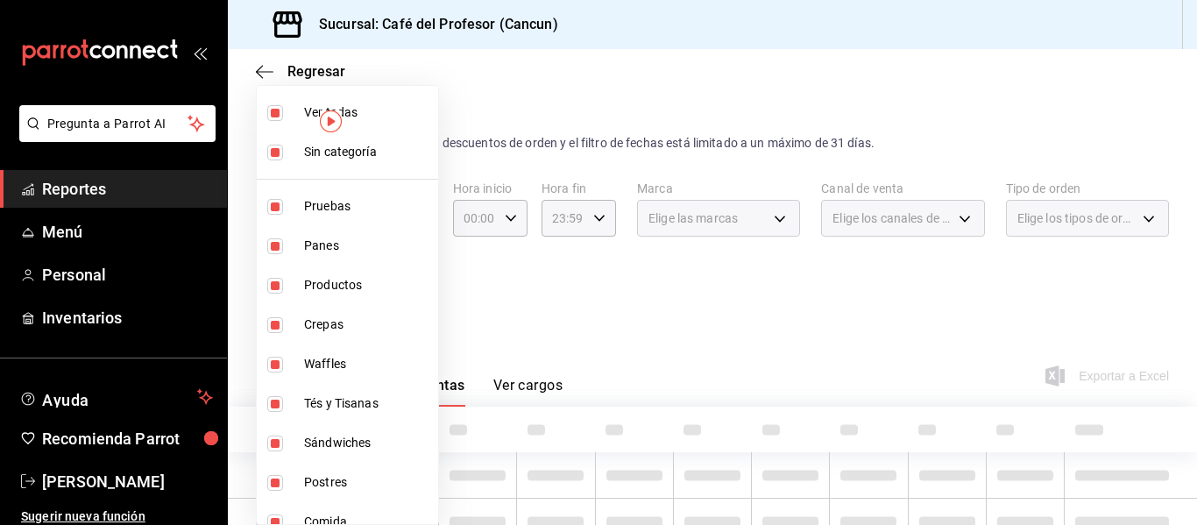
checkbox input "true"
click at [685, 280] on div at bounding box center [598, 262] width 1197 height 525
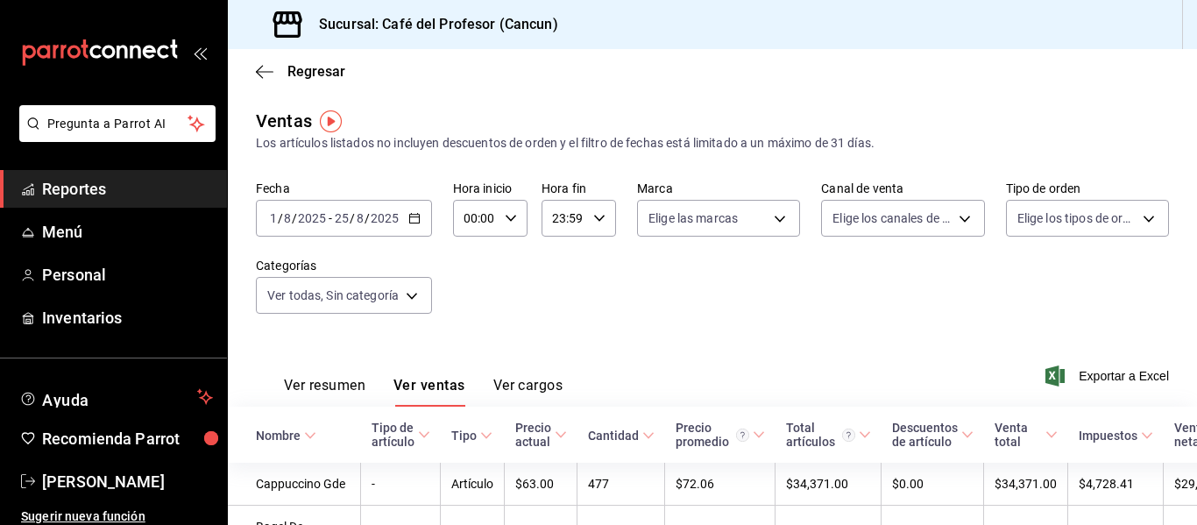
click at [329, 390] on button "Ver resumen" at bounding box center [324, 392] width 81 height 30
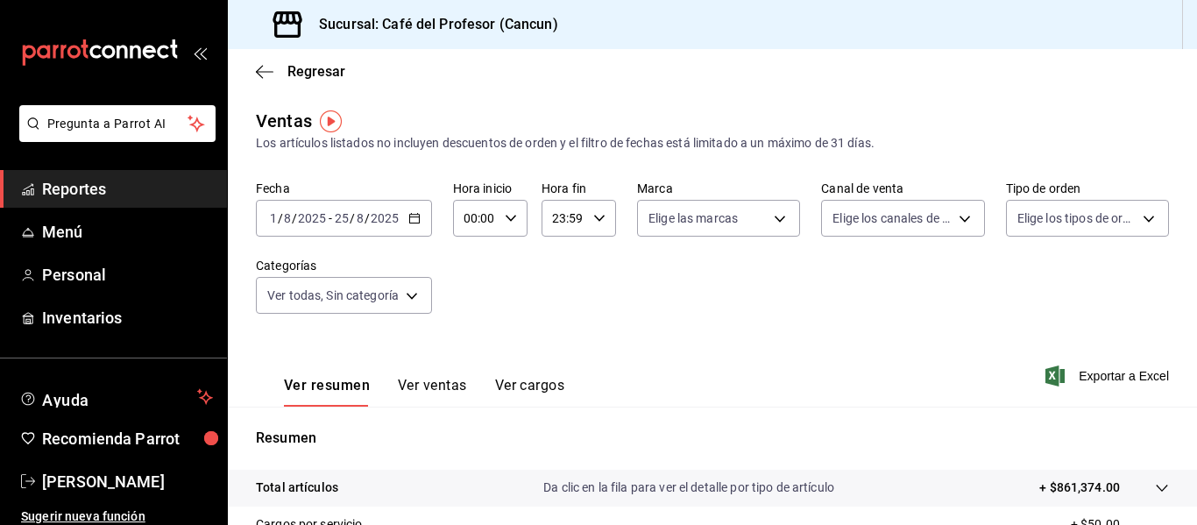
click at [365, 227] on div "2025-08-01 1 / 8 / 2025 - 2025-08-25 25 / 8 / 2025" at bounding box center [344, 218] width 176 height 37
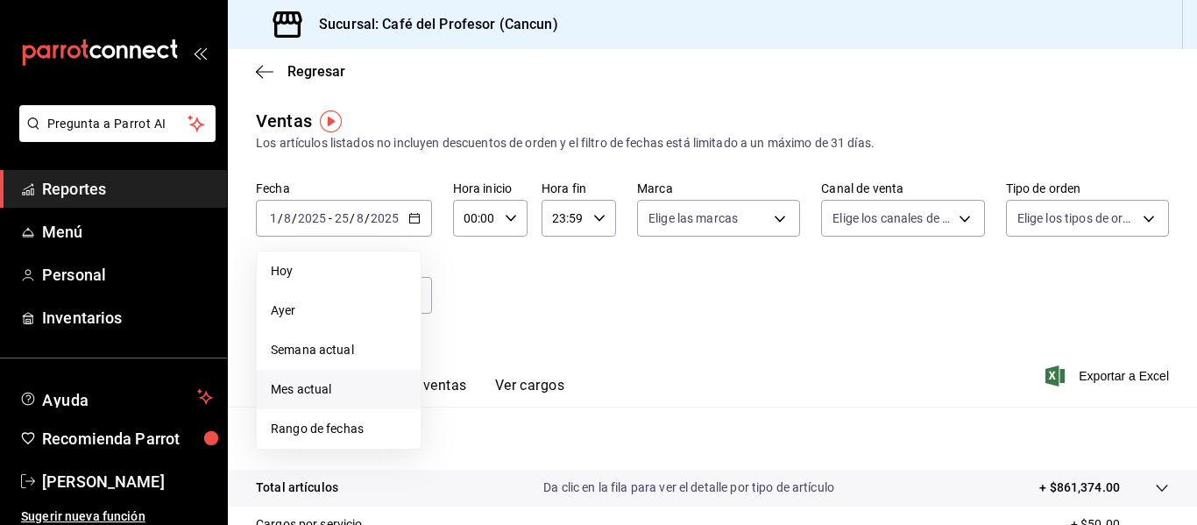
click at [334, 391] on span "Mes actual" at bounding box center [339, 389] width 136 height 18
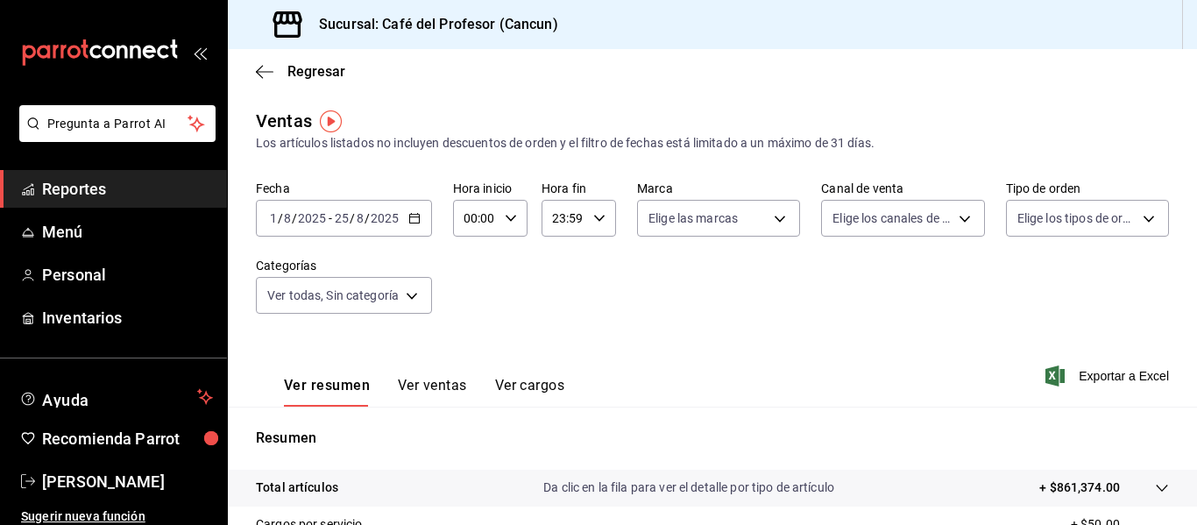
click at [405, 219] on div "2025-08-01 1 / 8 / 2025 - 2025-08-25 25 / 8 / 2025" at bounding box center [344, 218] width 176 height 37
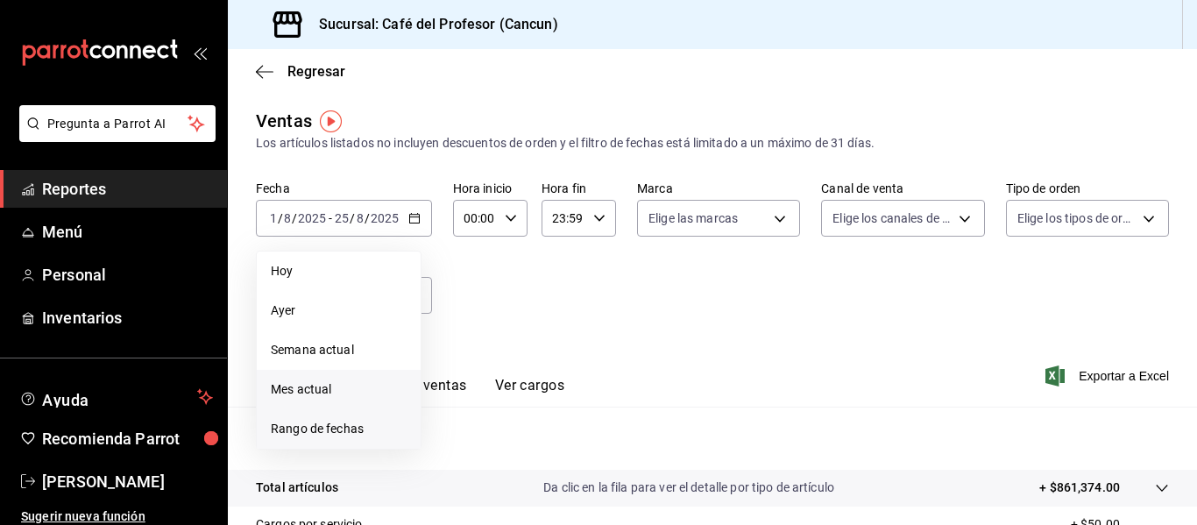
click at [388, 414] on li "Rango de fechas" at bounding box center [339, 428] width 164 height 39
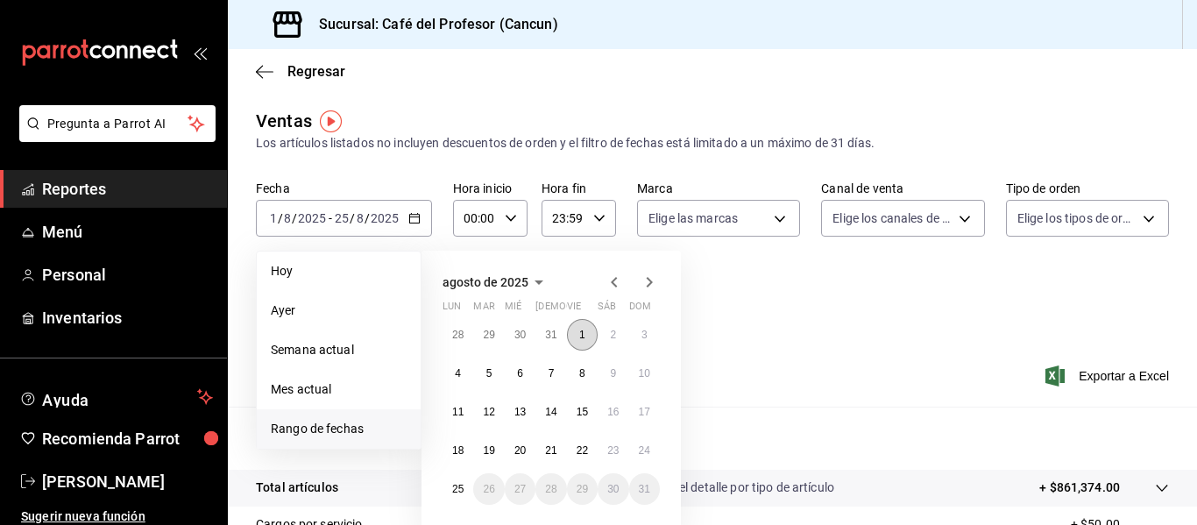
click at [590, 342] on button "1" at bounding box center [582, 335] width 31 height 32
click at [653, 449] on button "24" at bounding box center [644, 451] width 31 height 32
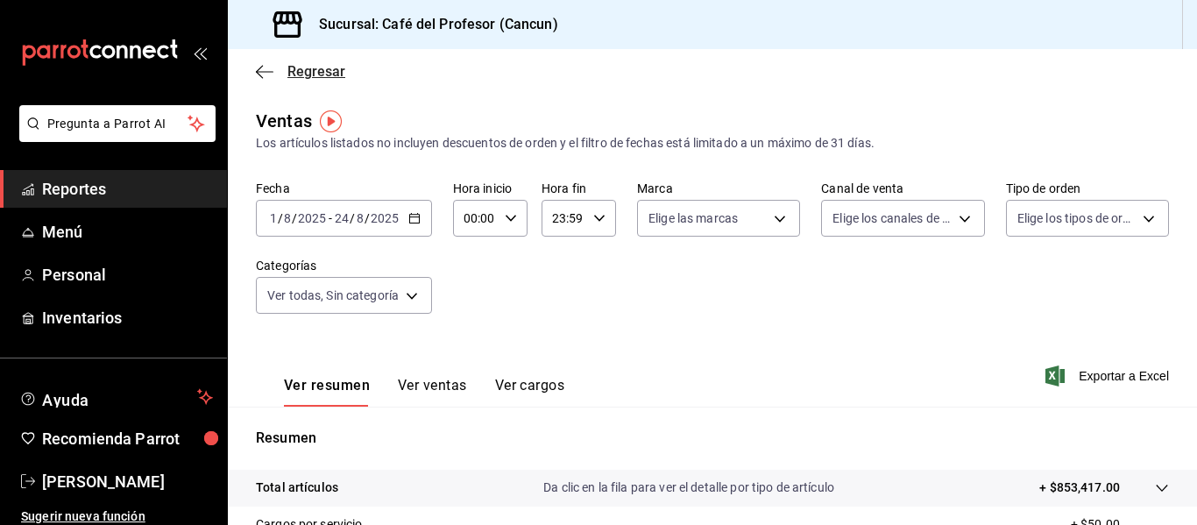
click at [307, 69] on span "Regresar" at bounding box center [316, 71] width 58 height 17
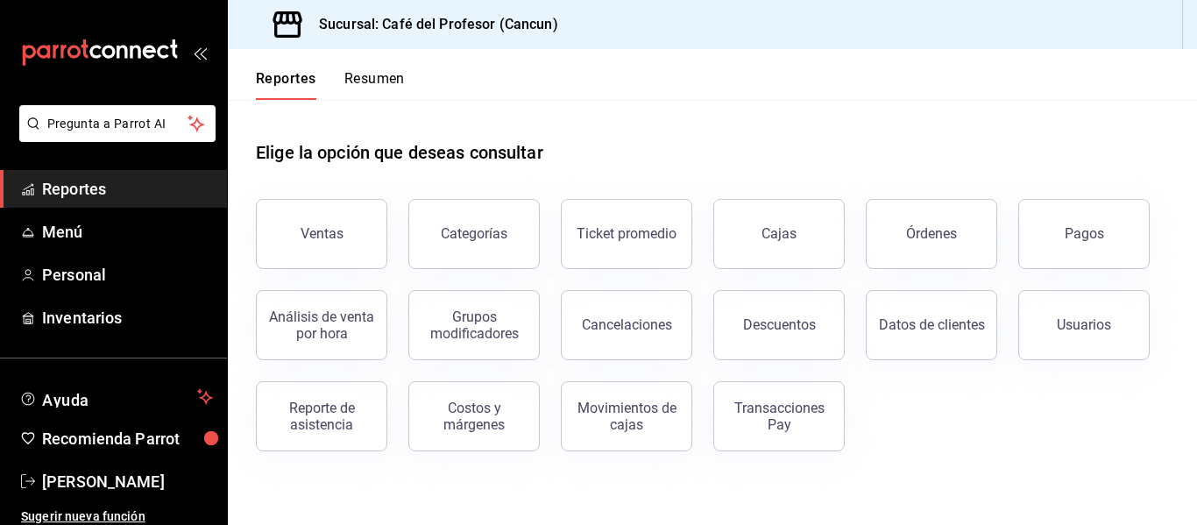
click at [701, 184] on div "Cajas" at bounding box center [768, 223] width 152 height 91
click at [363, 226] on button "Ventas" at bounding box center [321, 234] width 131 height 70
